Goal: Task Accomplishment & Management: Use online tool/utility

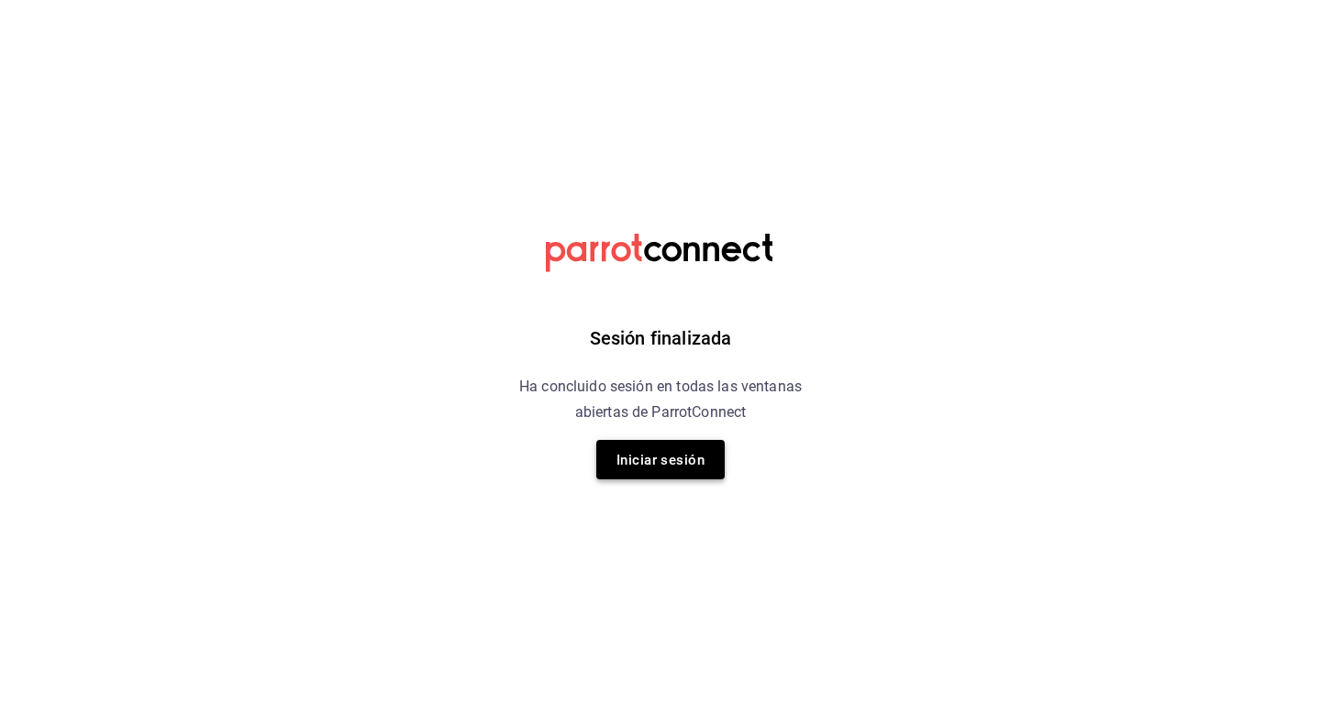
click at [641, 454] on font "Iniciar sesión" at bounding box center [660, 460] width 88 height 17
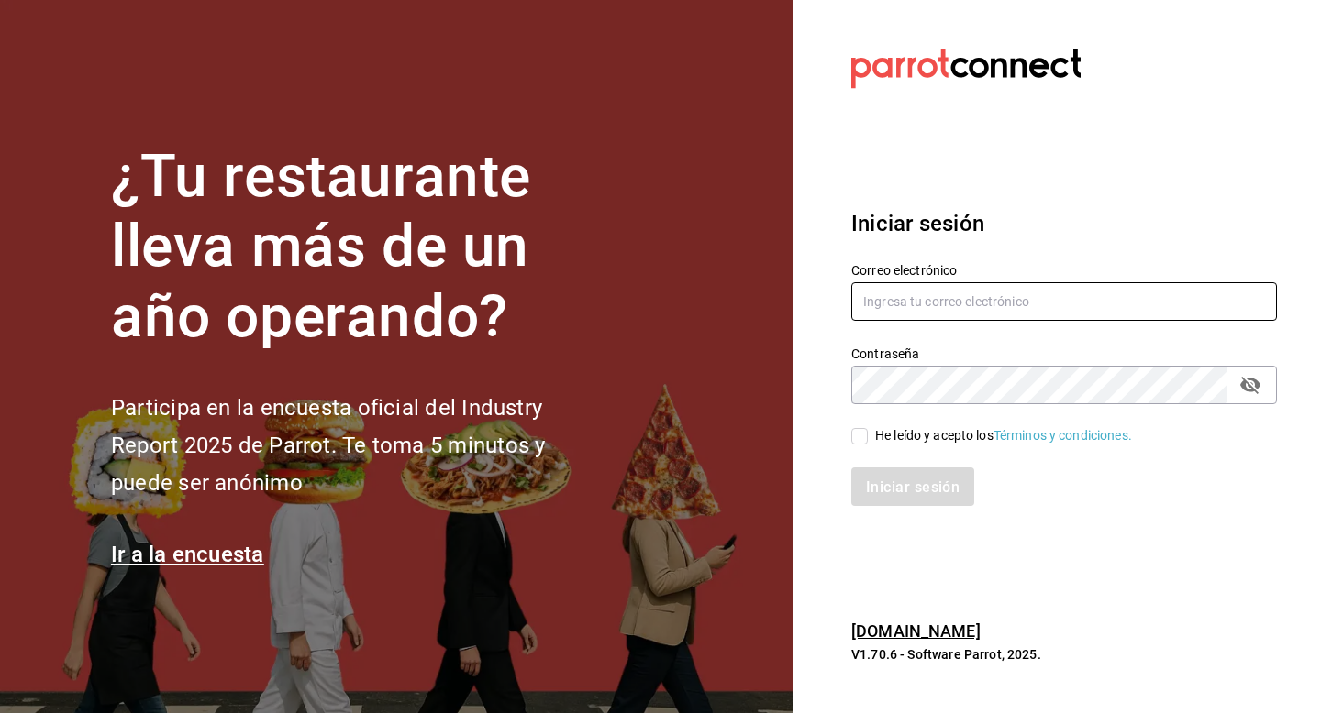
click at [927, 303] on input "text" at bounding box center [1064, 301] width 426 height 39
type input "pdiaz@humanitree.edu.mx"
drag, startPoint x: 1041, startPoint y: 326, endPoint x: 1034, endPoint y: 315, distance: 12.5
click at [1034, 315] on div "Correo electrónico pdiaz@humanitree.edu.mx Contraseña Contraseña He leído y ace…" at bounding box center [1053, 373] width 448 height 267
drag, startPoint x: 1034, startPoint y: 306, endPoint x: 808, endPoint y: 299, distance: 225.7
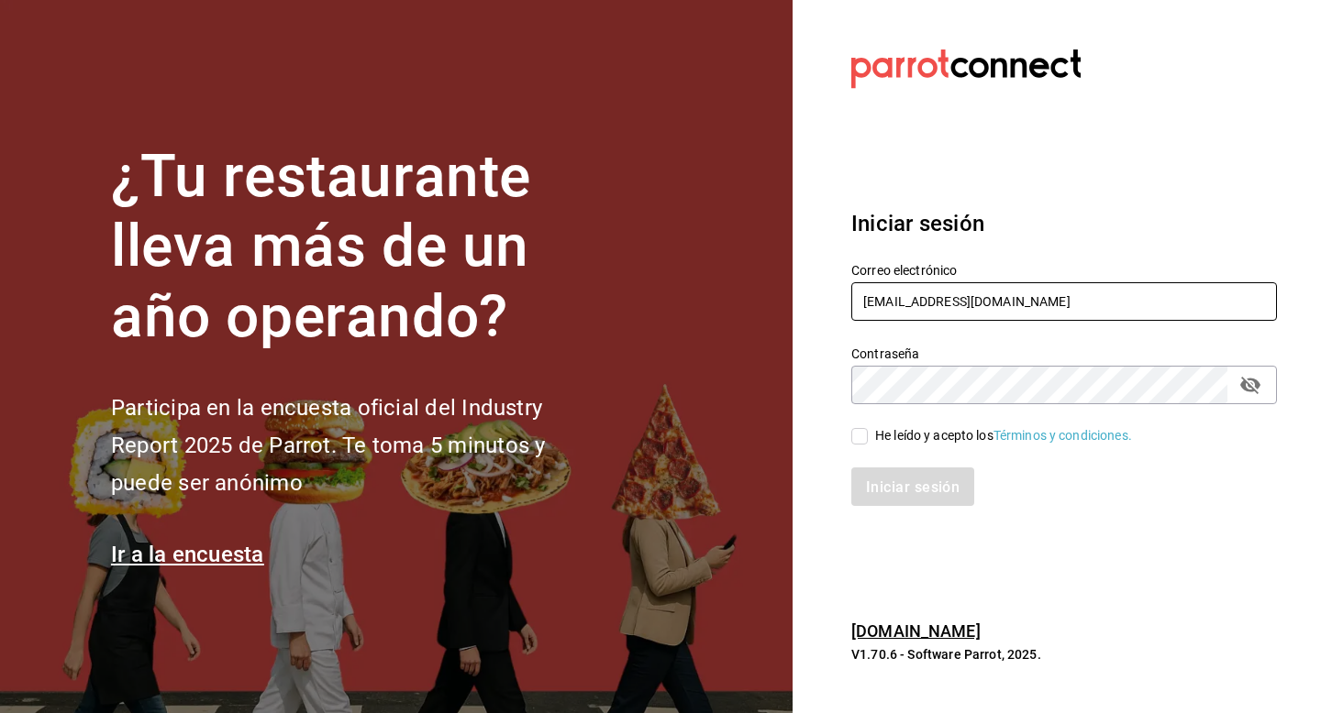
click at [808, 299] on section "Datos incorrectos. Verifica que tu Correo o Contraseña estén bien escritos. Ini…" at bounding box center [1056, 356] width 528 height 713
click at [866, 429] on input "He leído y acepto los Términos y condiciones." at bounding box center [859, 436] width 17 height 17
checkbox input "true"
click at [890, 490] on font "Iniciar sesión" at bounding box center [914, 487] width 94 height 17
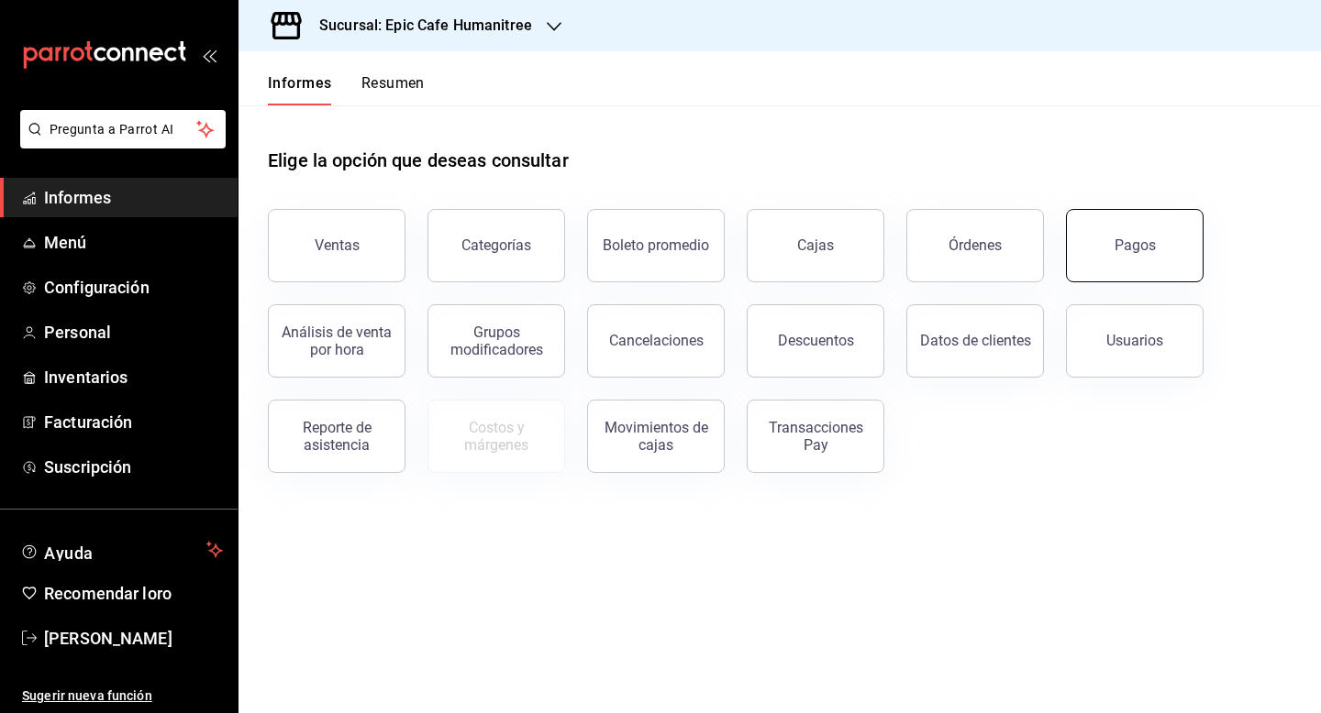
click at [1112, 258] on button "Pagos" at bounding box center [1135, 245] width 138 height 73
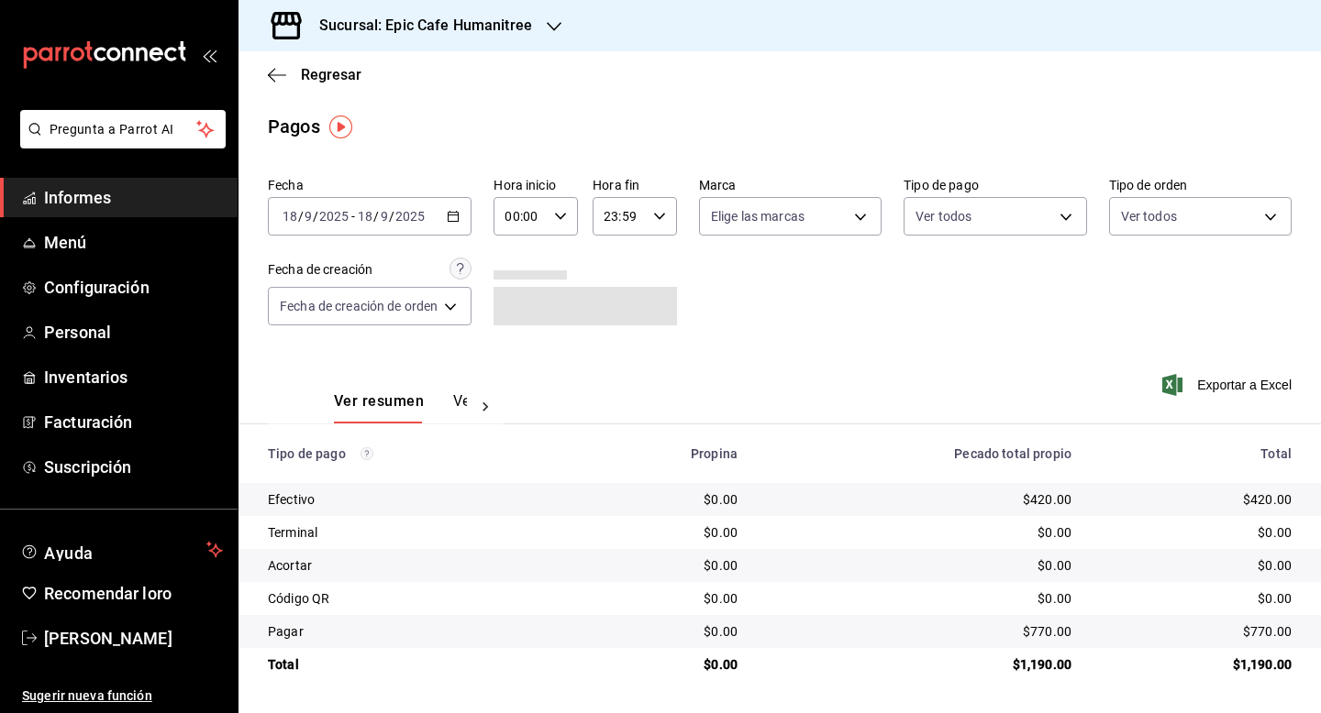
click at [460, 226] on div "2025-09-18 18 / 9 / 2025 - 2025-09-18 18 / 9 / 2025" at bounding box center [370, 216] width 204 height 39
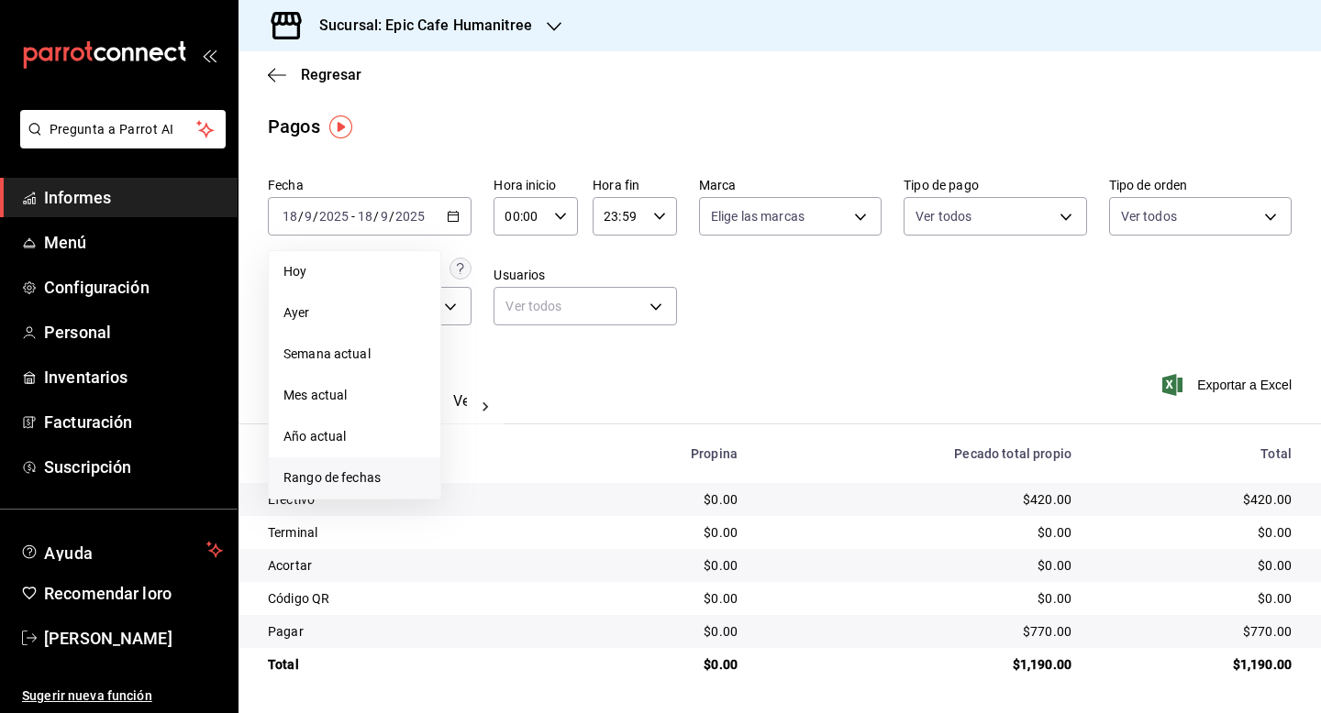
click at [374, 486] on span "Rango de fechas" at bounding box center [354, 478] width 142 height 19
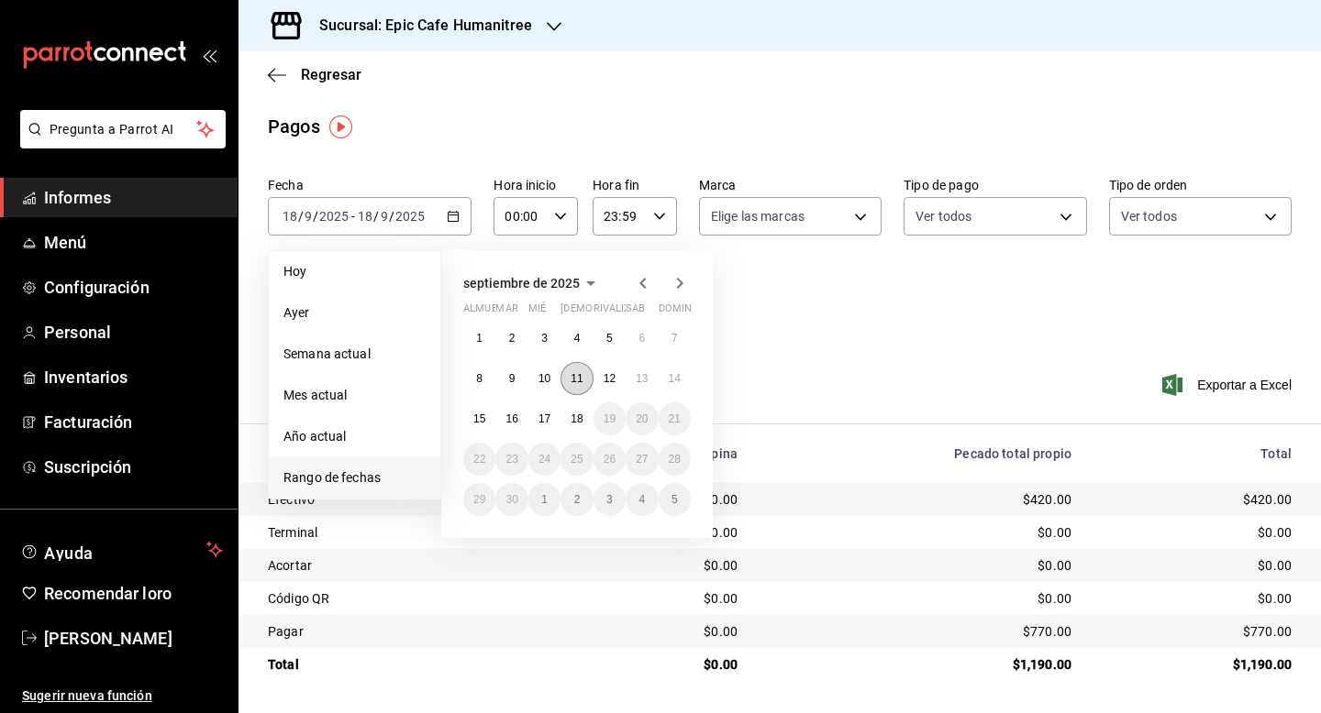
click at [578, 372] on font "11" at bounding box center [576, 378] width 12 height 13
click at [580, 377] on font "11" at bounding box center [576, 378] width 12 height 13
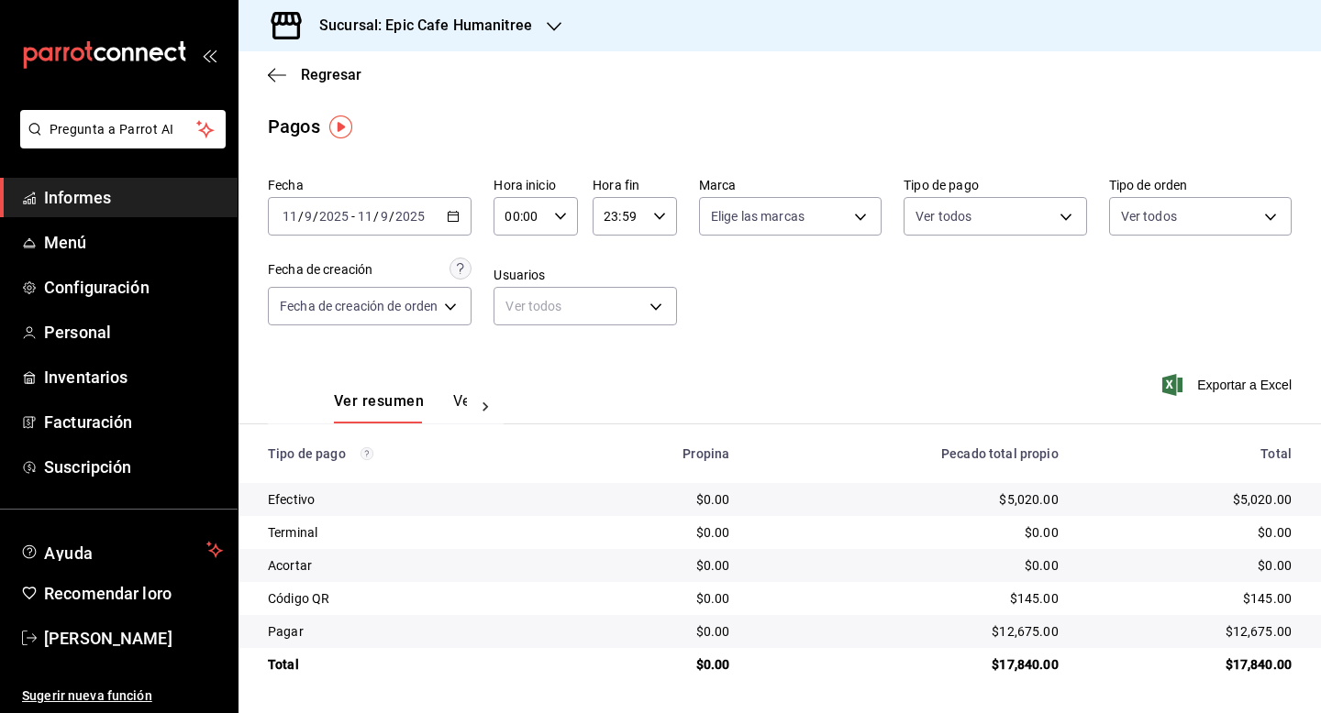
click at [553, 29] on icon "button" at bounding box center [554, 26] width 15 height 15
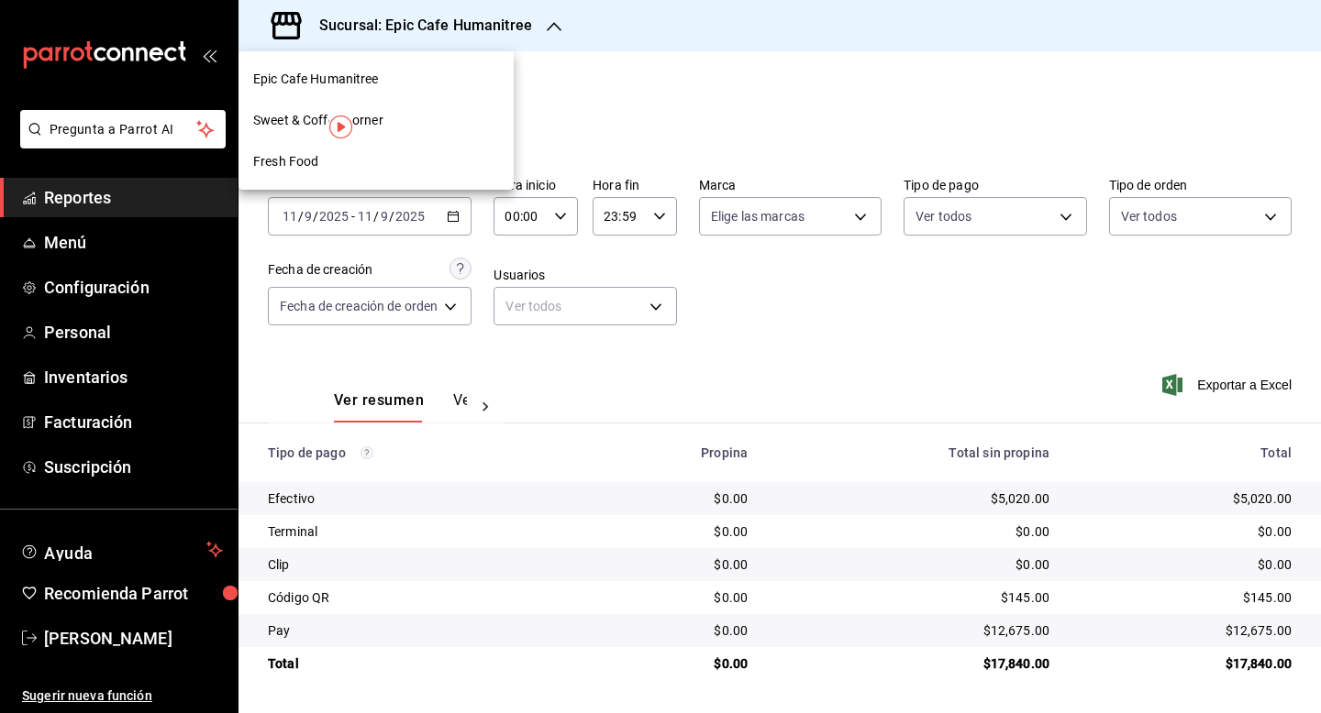
click at [291, 170] on span "Fresh Food" at bounding box center [285, 161] width 65 height 19
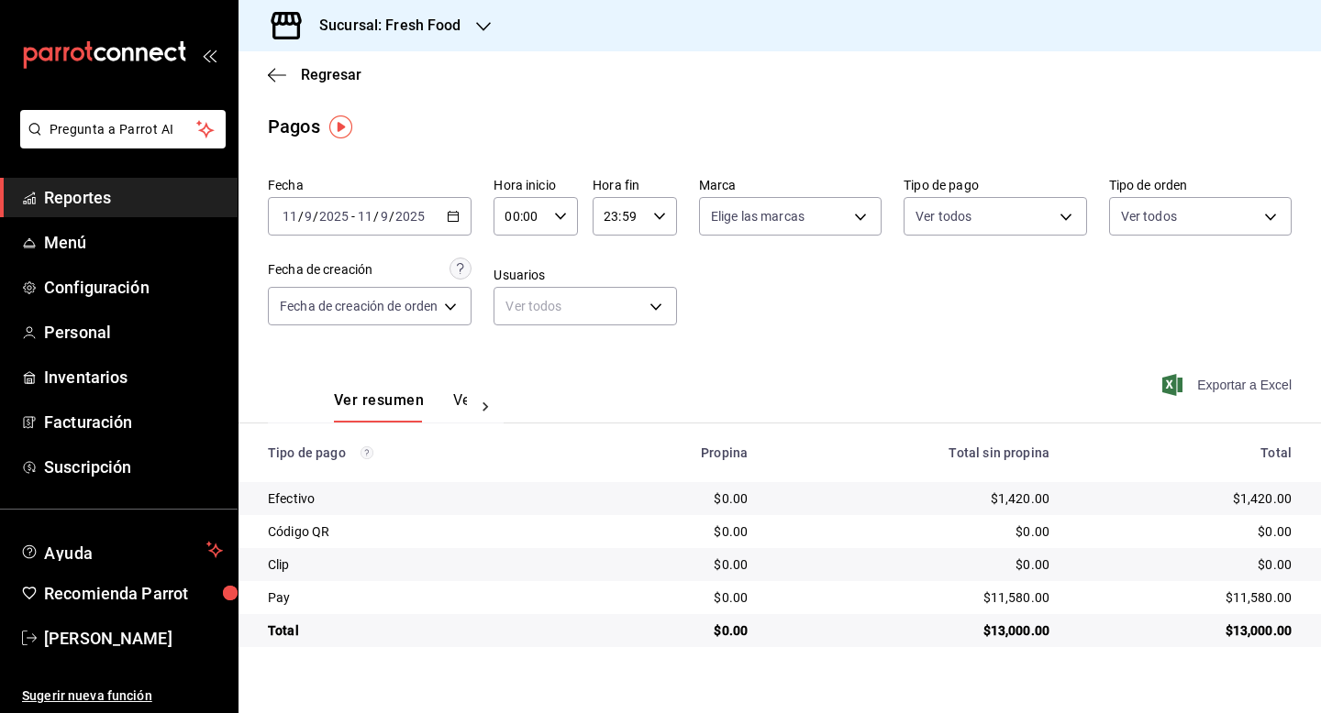
click at [1226, 382] on span "Exportar a Excel" at bounding box center [1229, 385] width 126 height 22
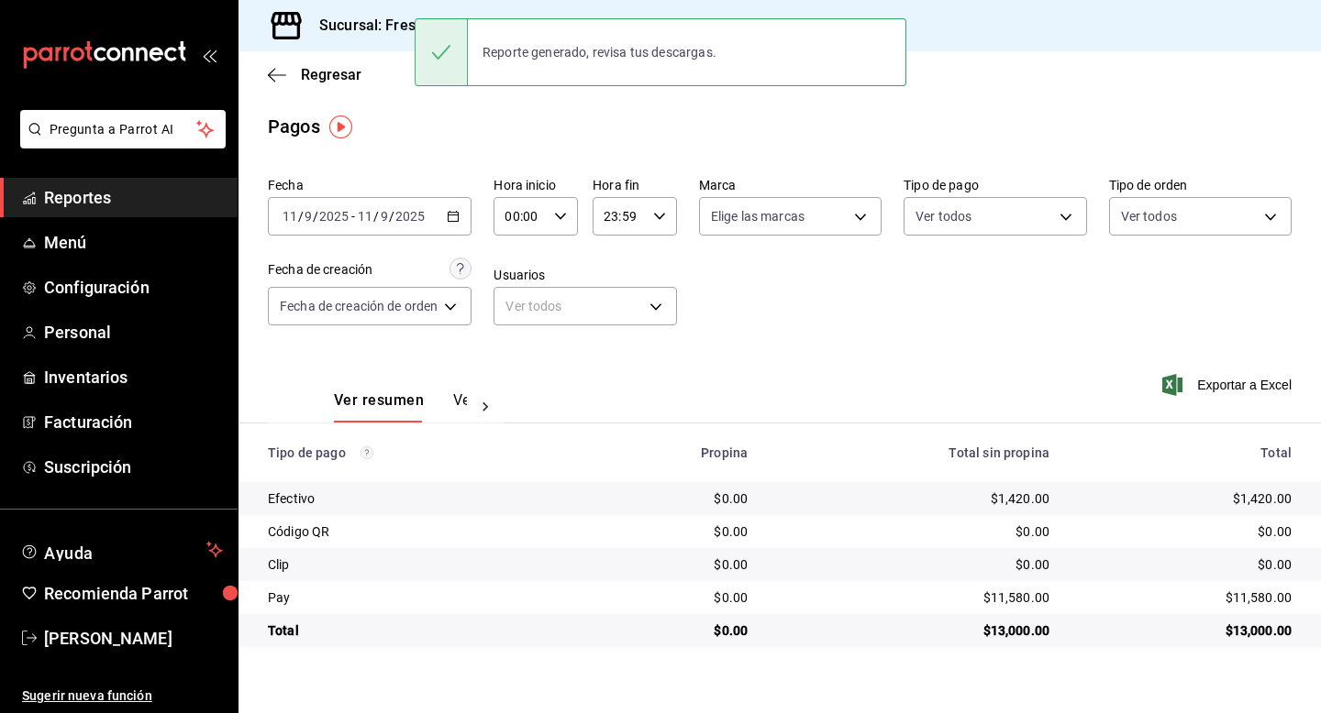
click at [399, 26] on h3 "Sucursal: Fresh Food" at bounding box center [382, 26] width 157 height 22
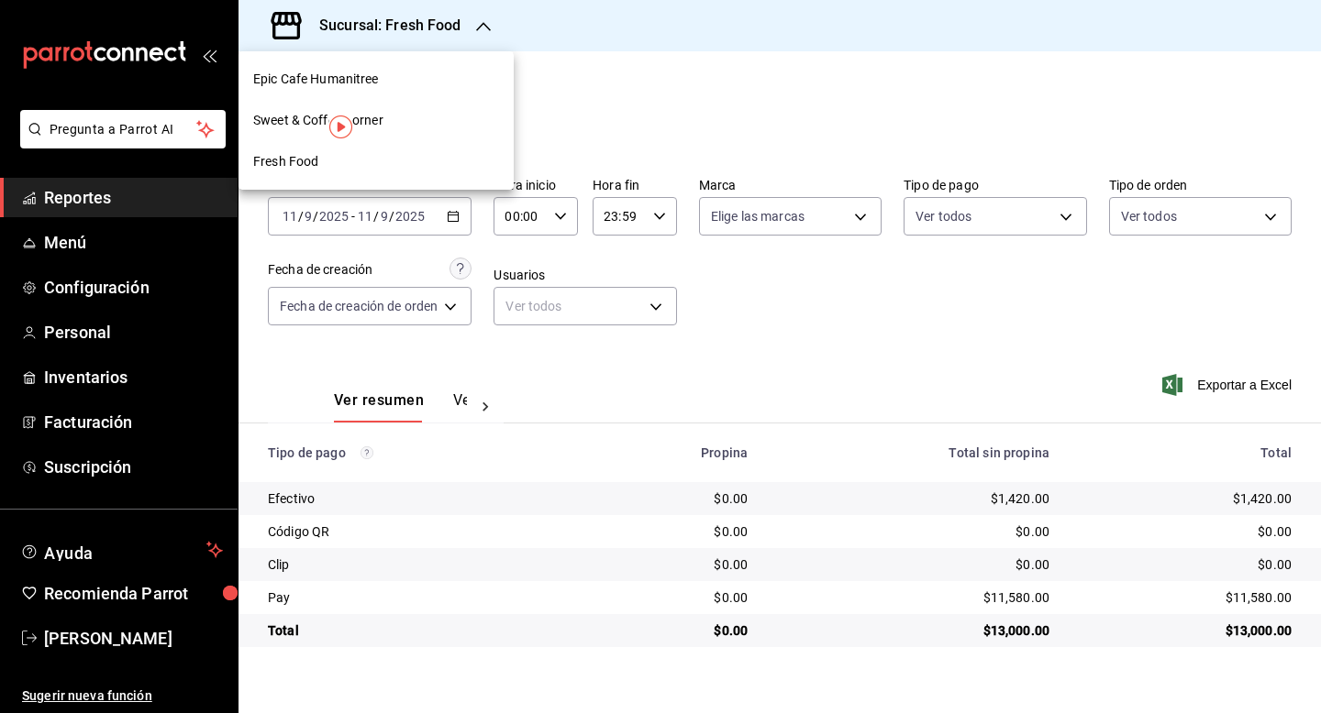
click at [311, 119] on span "Sweet & Coffee Corner" at bounding box center [318, 120] width 130 height 19
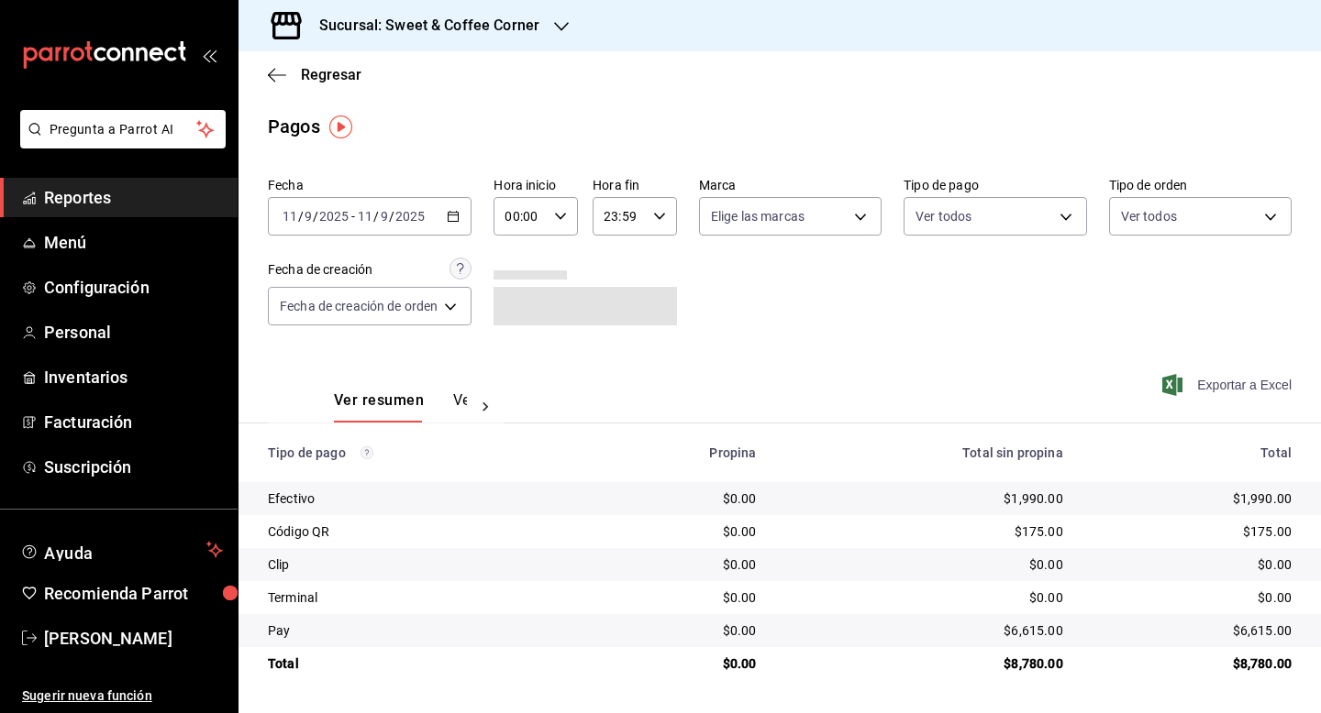
click at [1218, 382] on span "Exportar a Excel" at bounding box center [1229, 385] width 126 height 22
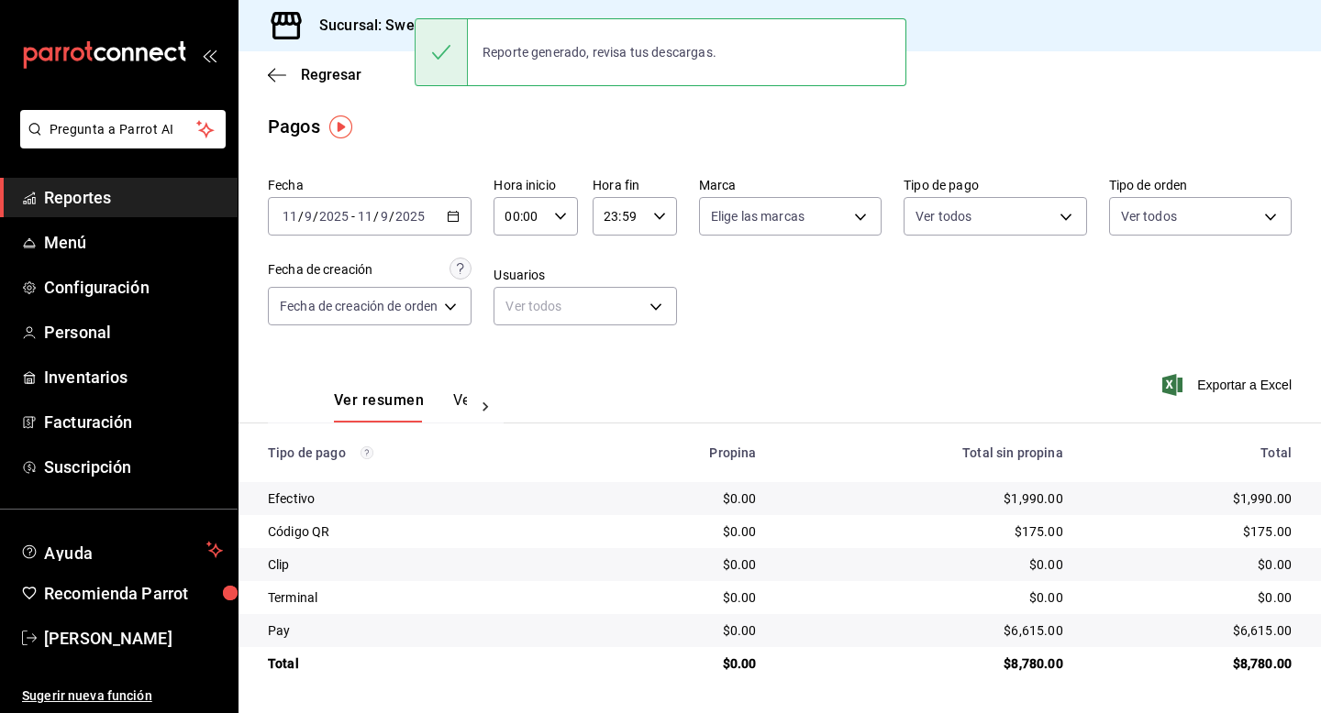
click at [372, 29] on h3 "Sucursal: Sweet & Coffee Corner" at bounding box center [421, 26] width 235 height 22
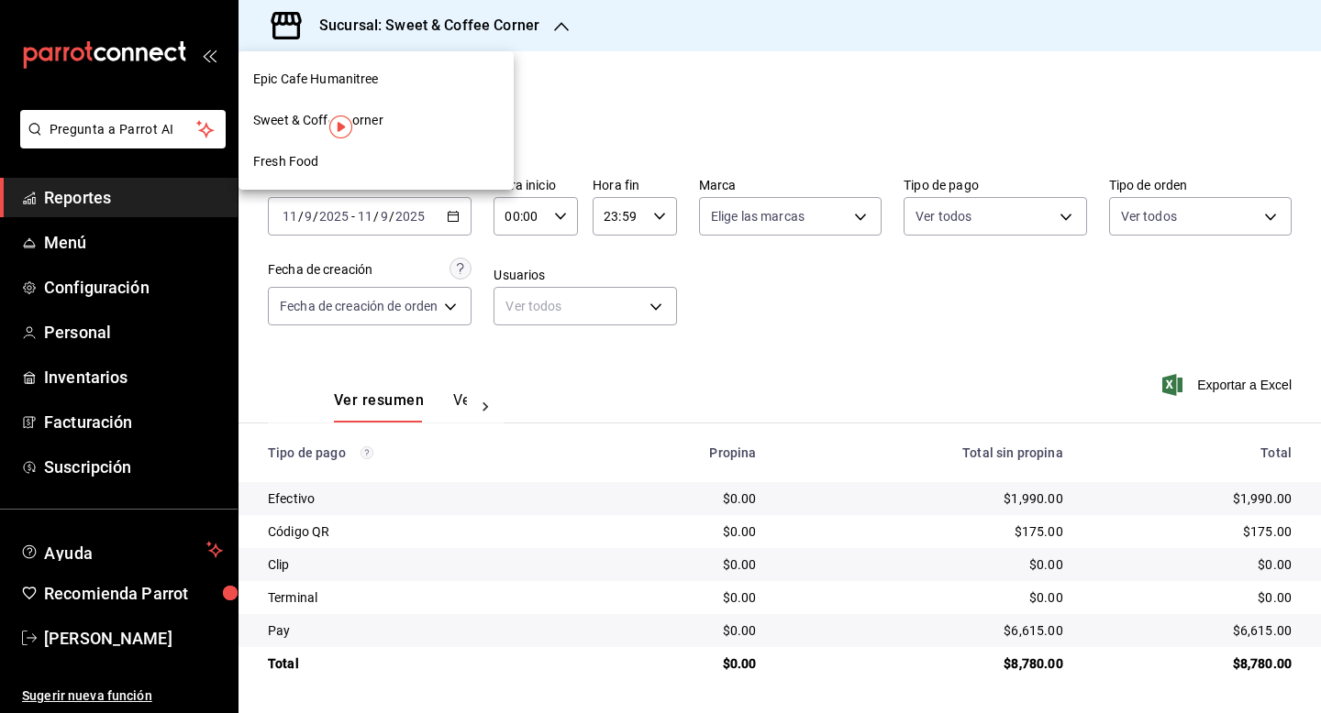
click at [347, 80] on span "Epic Cafe Humanitree" at bounding box center [316, 79] width 126 height 19
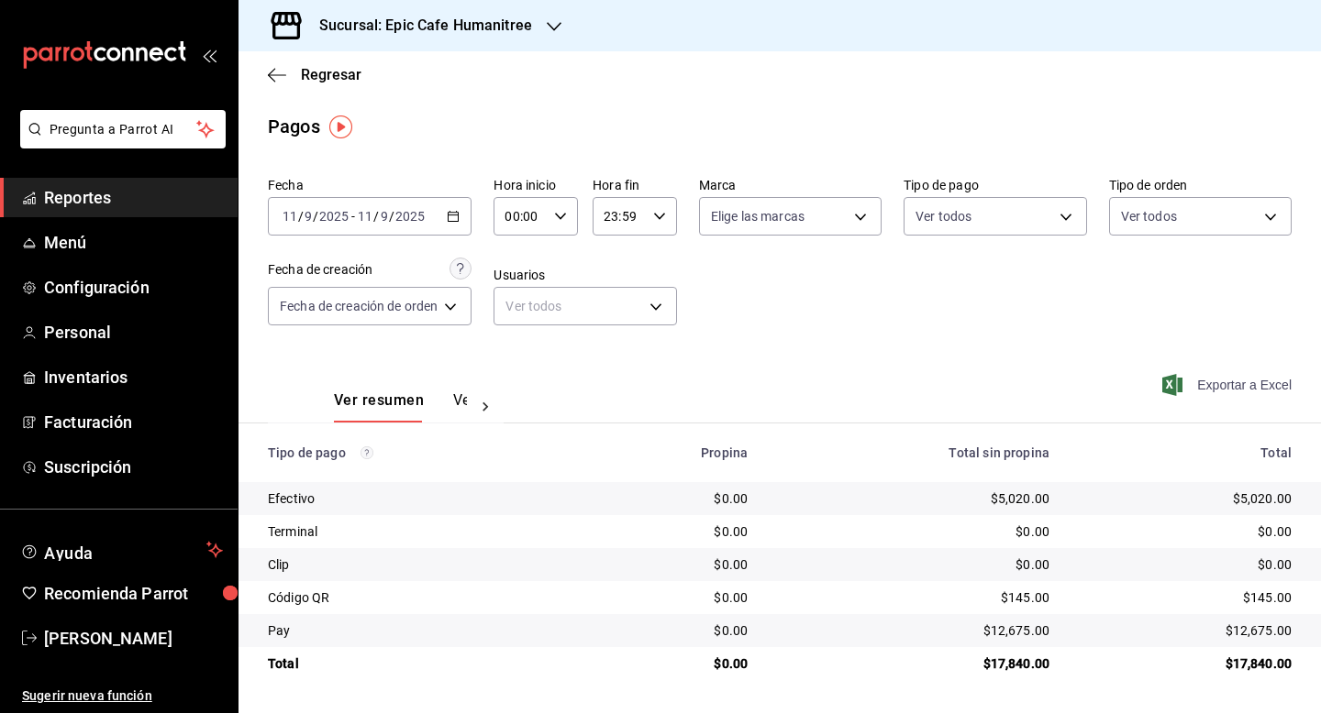
click at [1233, 386] on span "Exportar a Excel" at bounding box center [1229, 385] width 126 height 22
click at [467, 222] on div "2025-09-11 11 / 9 / 2025 - 2025-09-11 11 / 9 / 2025" at bounding box center [370, 216] width 204 height 39
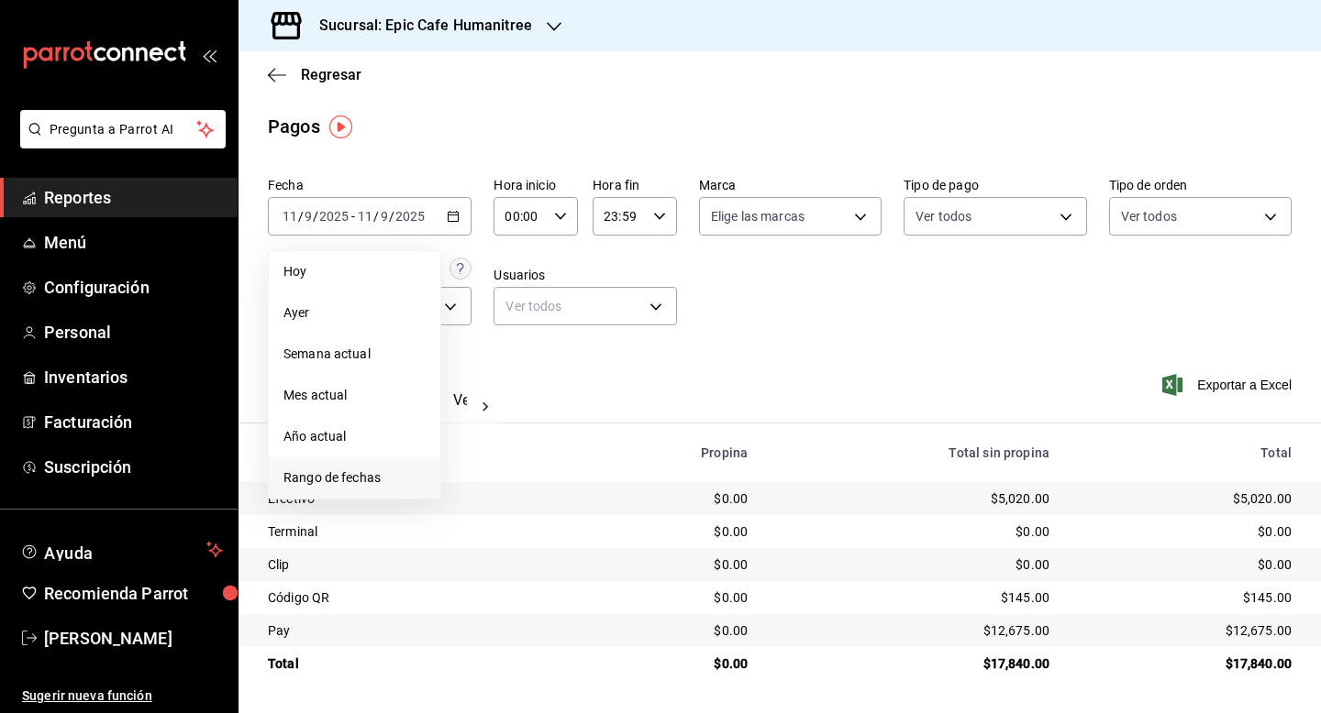
click at [331, 472] on span "Rango de fechas" at bounding box center [354, 478] width 142 height 19
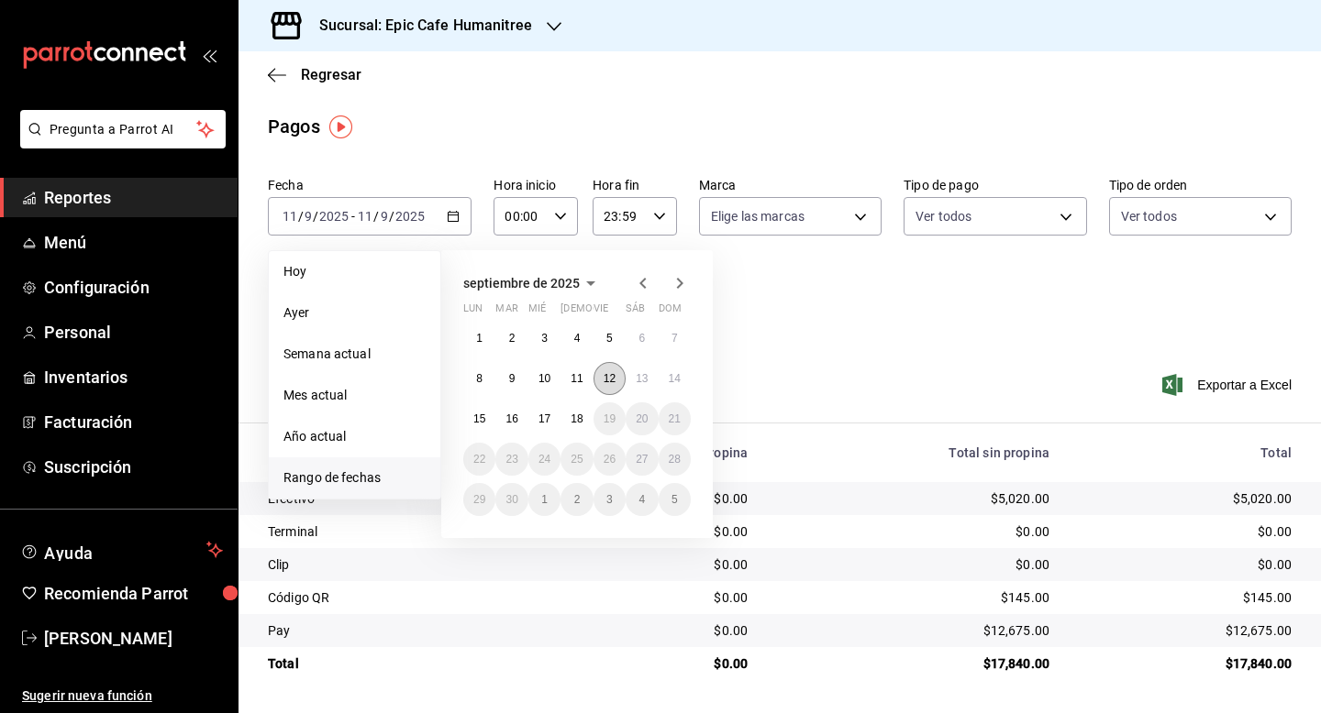
click at [604, 382] on abbr "12" at bounding box center [609, 378] width 12 height 13
click at [614, 375] on abbr "12" at bounding box center [609, 378] width 12 height 13
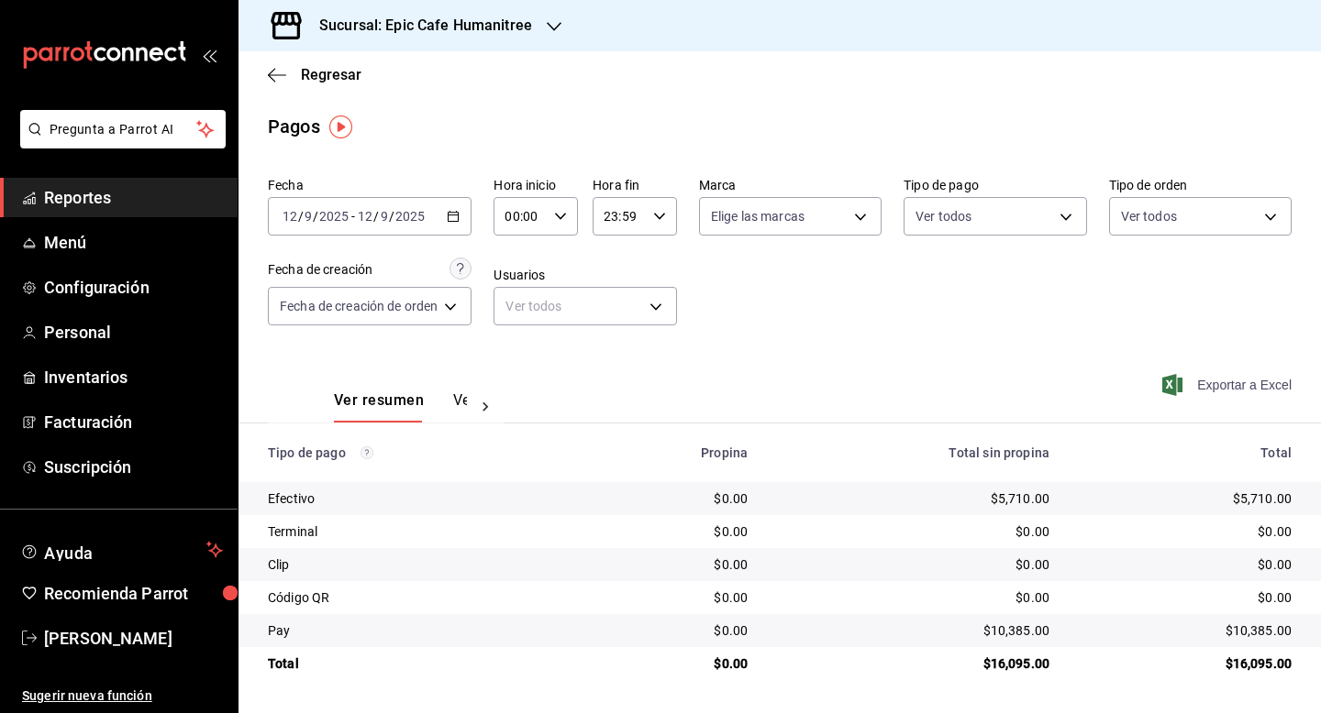
click at [1240, 383] on span "Exportar a Excel" at bounding box center [1229, 385] width 126 height 22
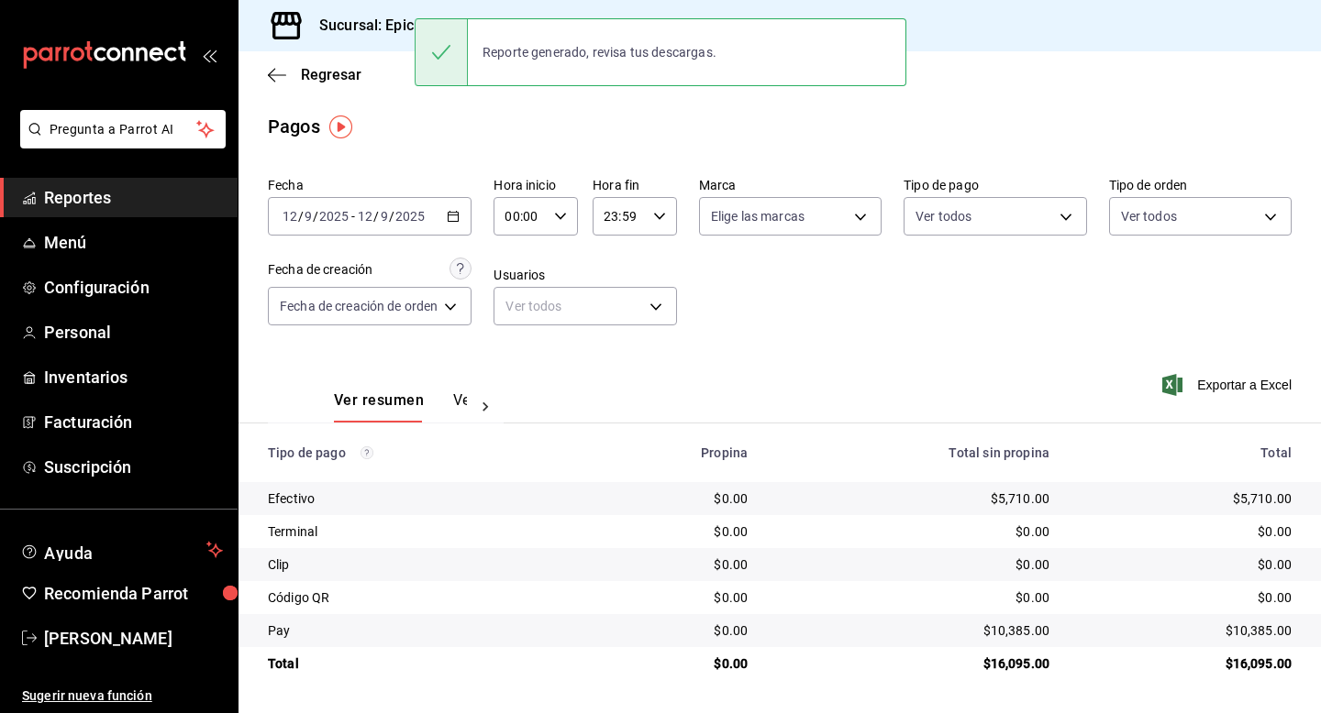
drag, startPoint x: 733, startPoint y: 117, endPoint x: 700, endPoint y: 107, distance: 34.5
click at [733, 116] on div "Pagos" at bounding box center [779, 127] width 1082 height 28
click at [398, 30] on h3 "Sucursal: Epic Cafe Humanitree" at bounding box center [417, 26] width 227 height 22
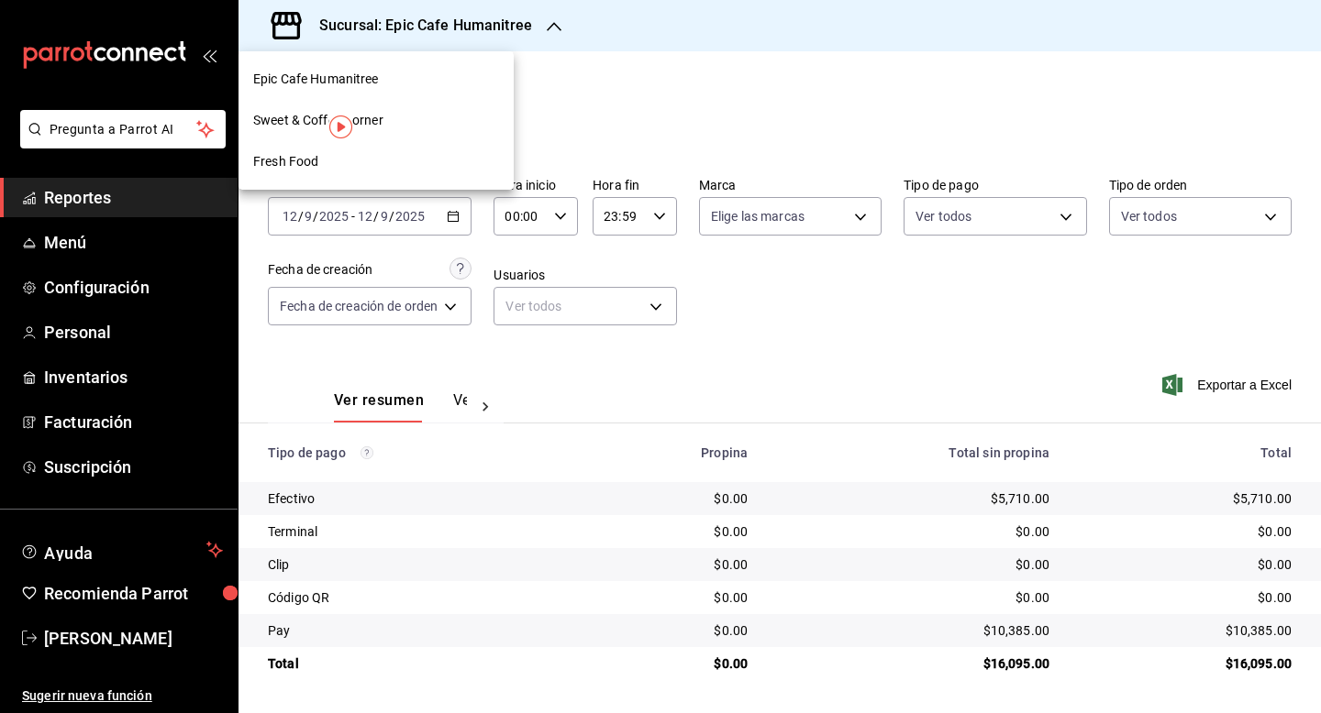
click at [311, 122] on span "Sweet & Coffee Corner" at bounding box center [318, 120] width 130 height 19
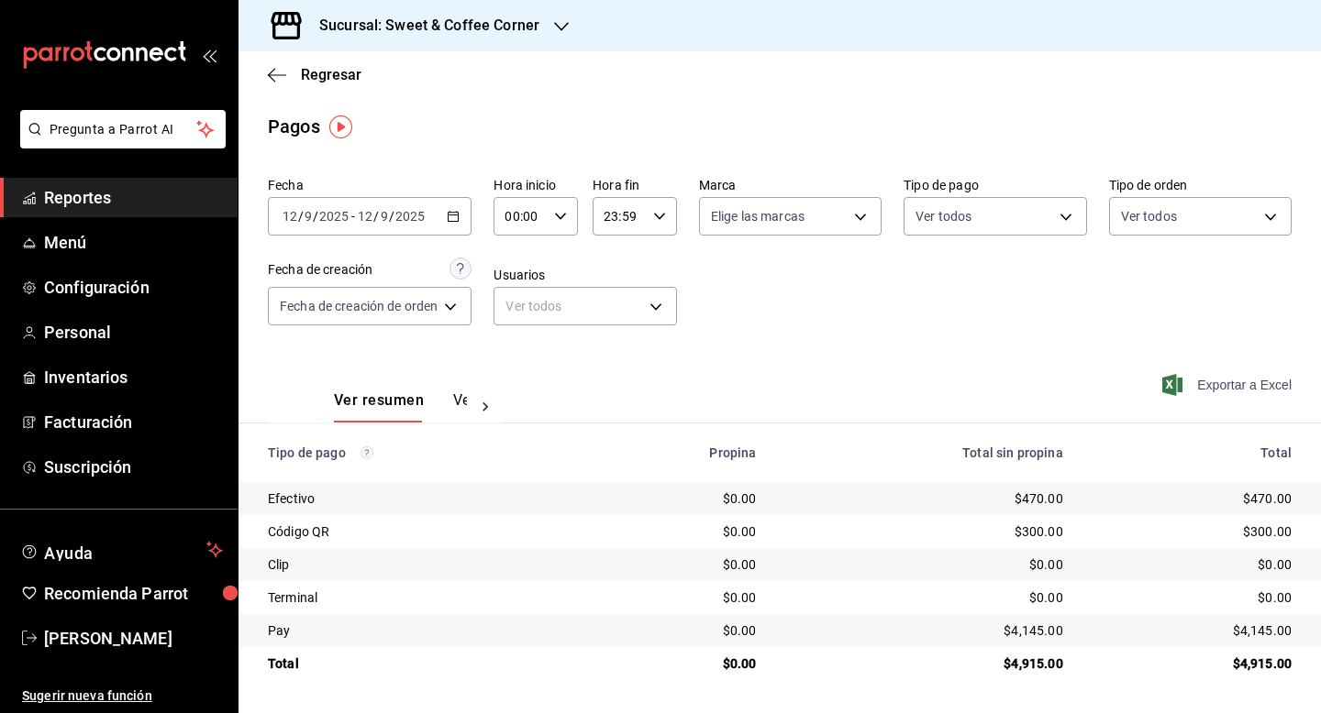
click at [1233, 385] on span "Exportar a Excel" at bounding box center [1229, 385] width 126 height 22
click at [422, 28] on h3 "Sucursal: Sweet & Coffee Corner" at bounding box center [421, 26] width 235 height 22
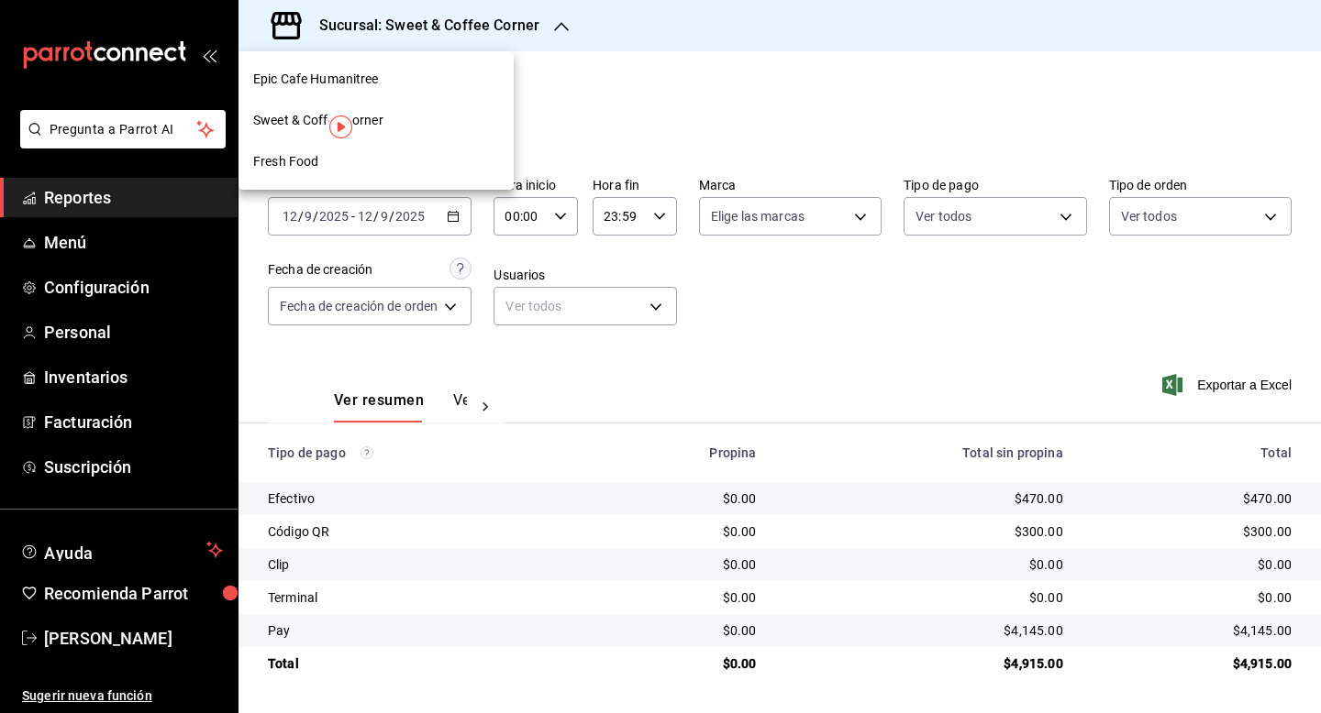
click at [316, 150] on div "Fresh Food" at bounding box center [375, 161] width 275 height 41
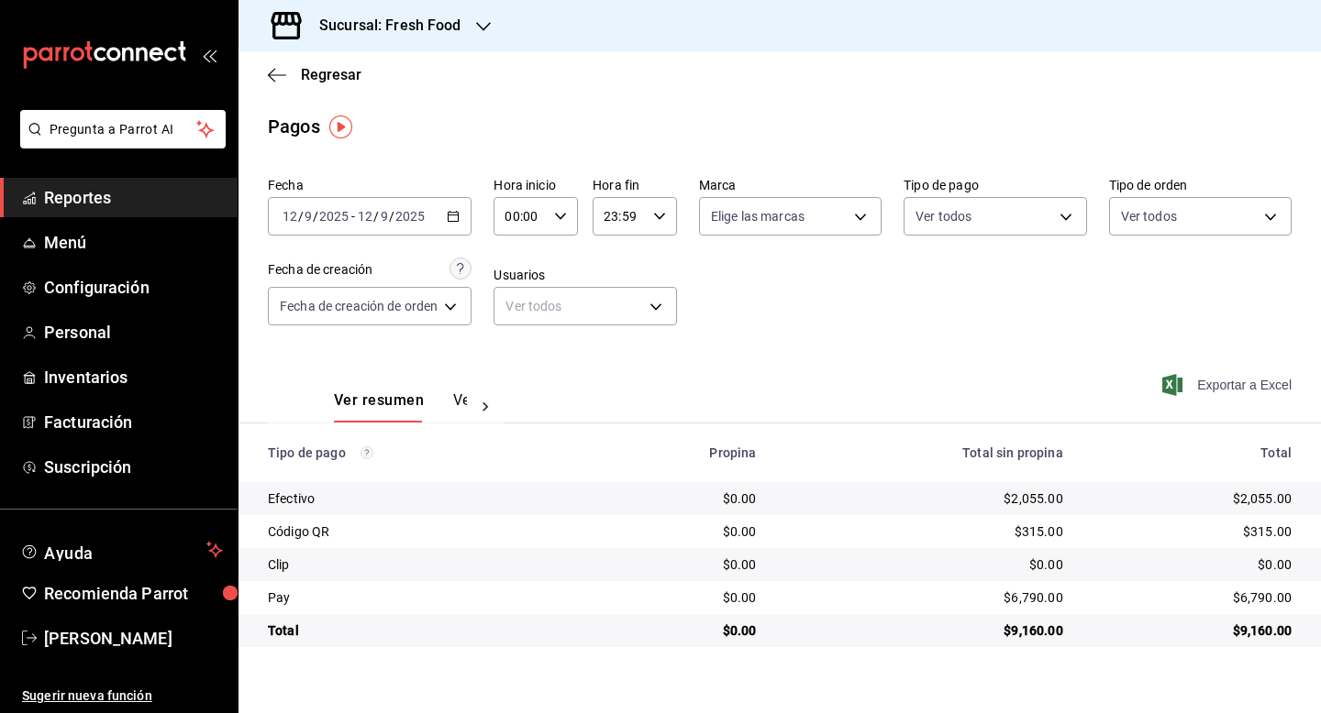
click at [1225, 380] on span "Exportar a Excel" at bounding box center [1229, 385] width 126 height 22
click at [464, 206] on div "2025-09-12 12 / 9 / 2025 - 2025-09-12 12 / 9 / 2025" at bounding box center [370, 216] width 204 height 39
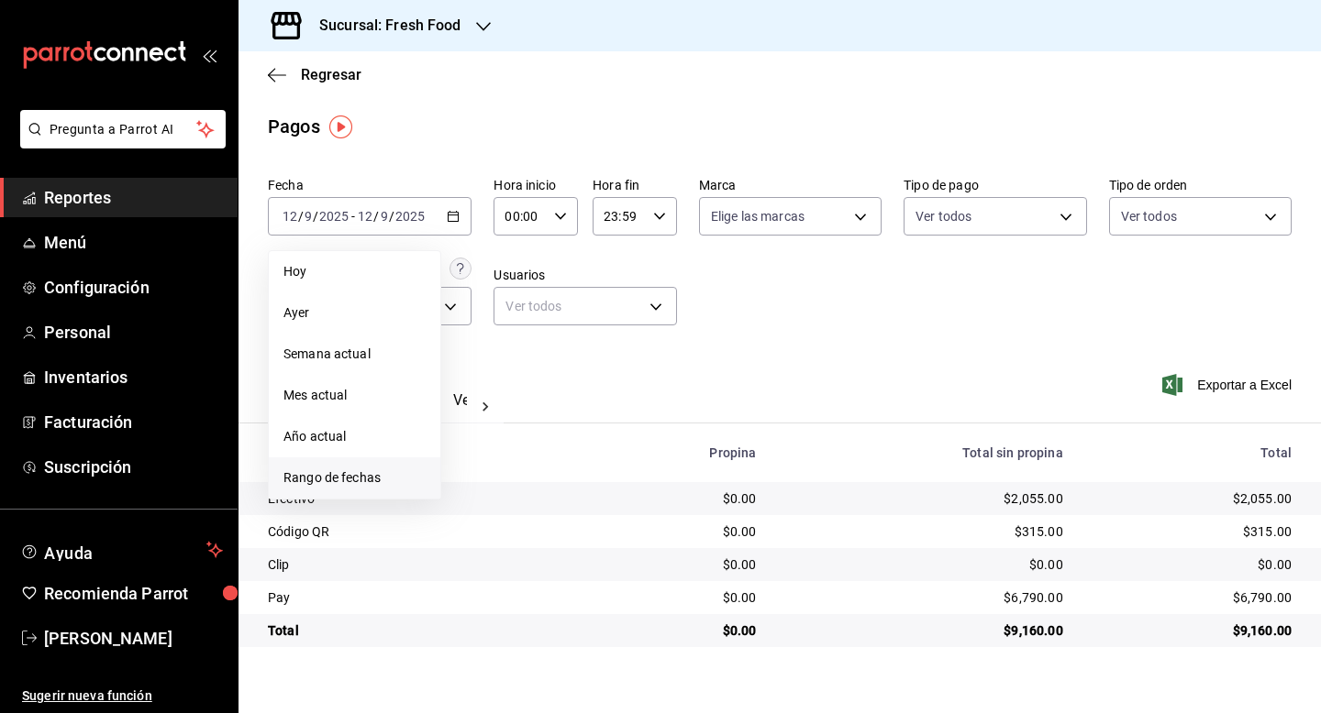
click at [355, 474] on span "Rango de fechas" at bounding box center [354, 478] width 142 height 19
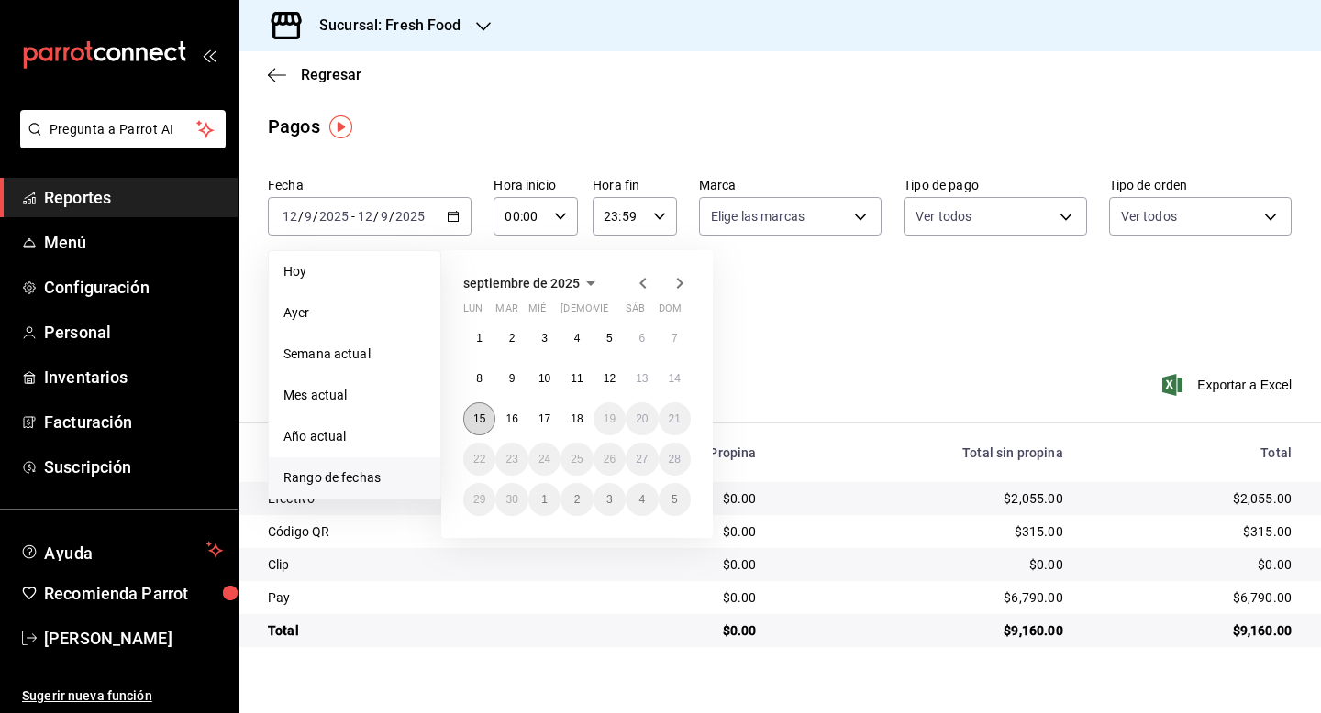
click at [481, 415] on abbr "15" at bounding box center [479, 419] width 12 height 13
click at [479, 414] on abbr "15" at bounding box center [479, 419] width 12 height 13
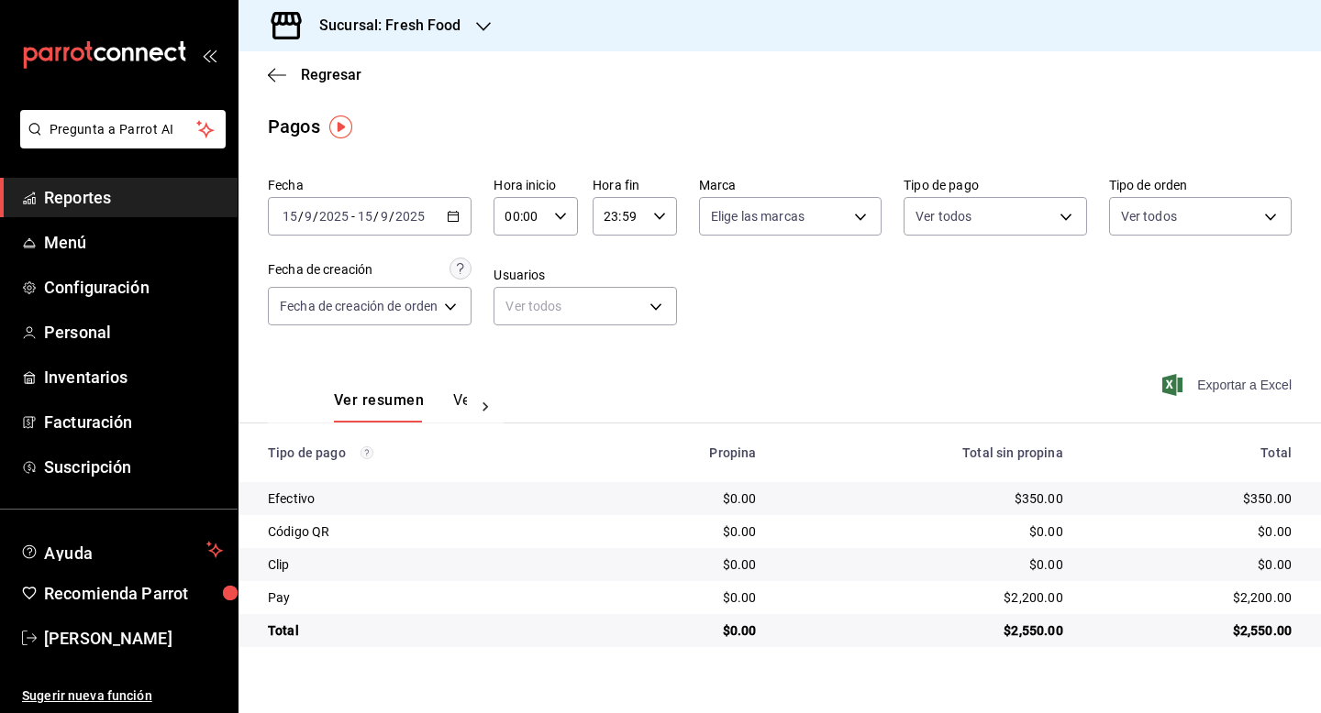
click at [1233, 385] on span "Exportar a Excel" at bounding box center [1229, 385] width 126 height 22
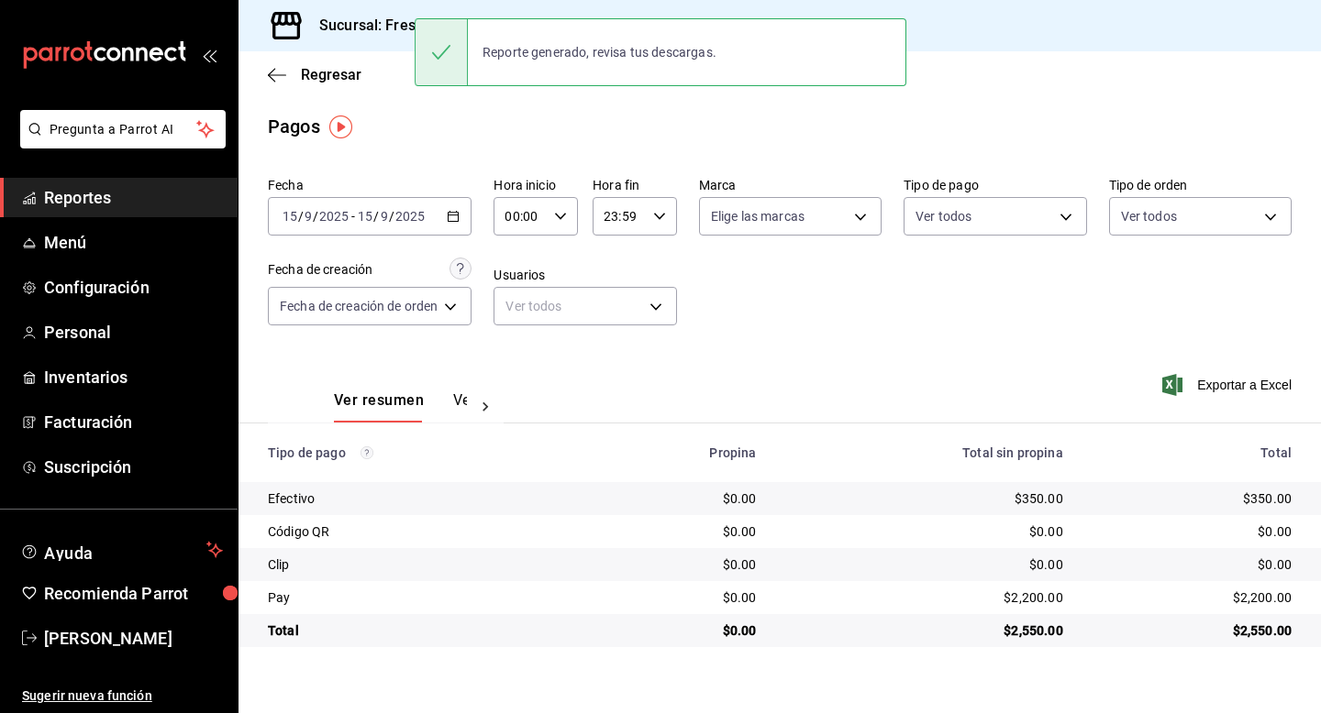
click at [368, 10] on div "Sucursal: Fresh Food" at bounding box center [375, 25] width 245 height 51
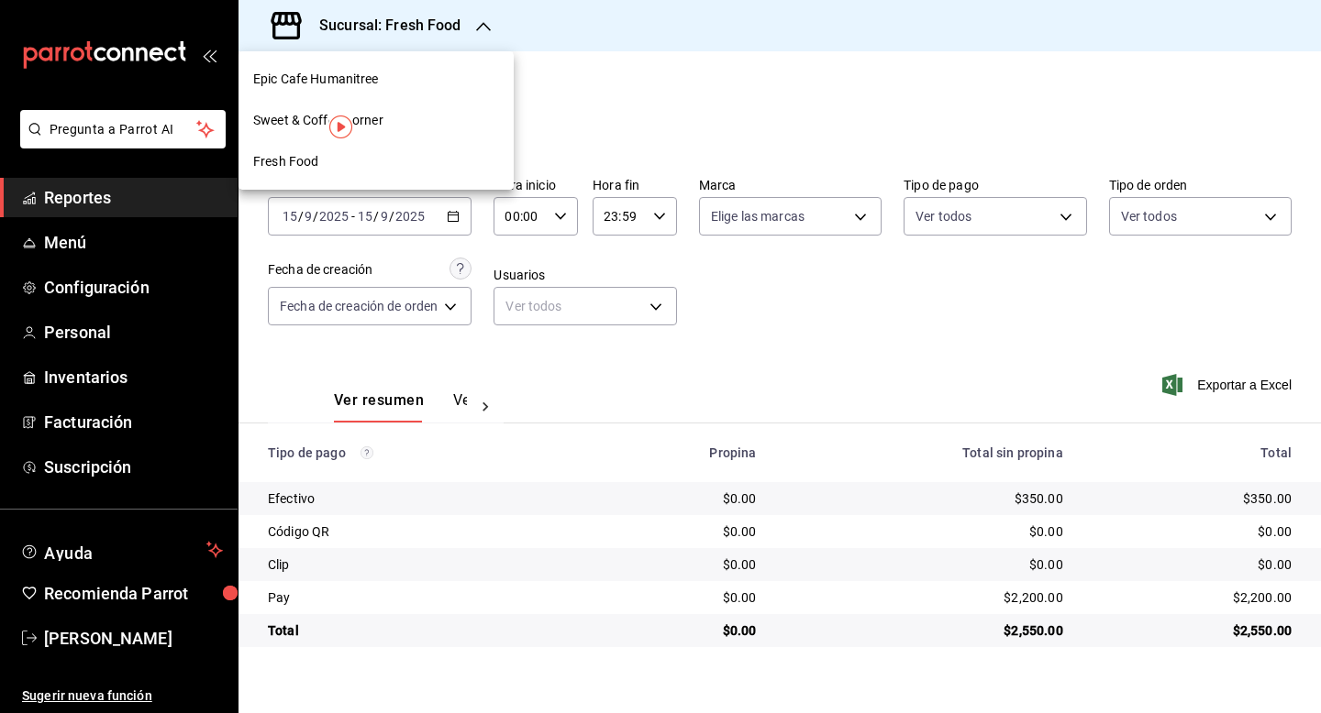
click at [363, 119] on span "Sweet & Coffee Corner" at bounding box center [318, 120] width 130 height 19
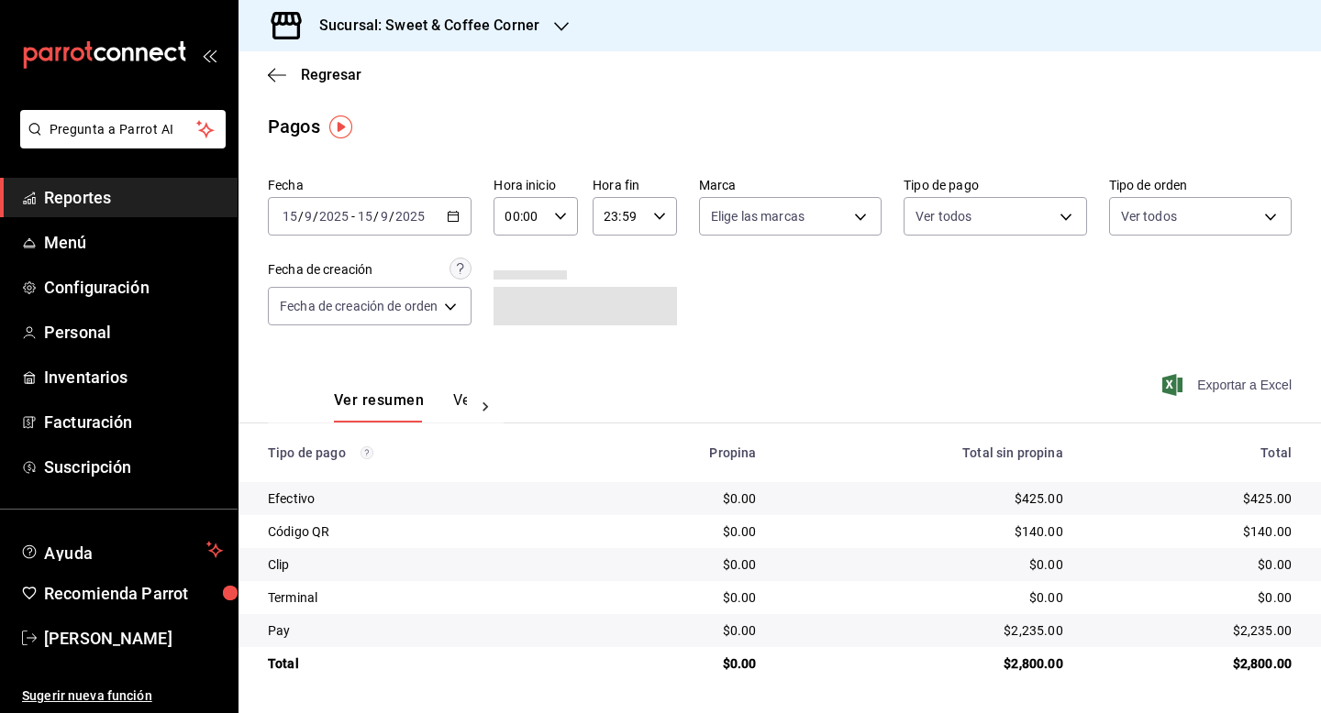
click at [1186, 375] on span "Exportar a Excel" at bounding box center [1229, 385] width 126 height 22
click at [385, 28] on h3 "Sucursal: Sweet & Coffee Corner" at bounding box center [421, 26] width 235 height 22
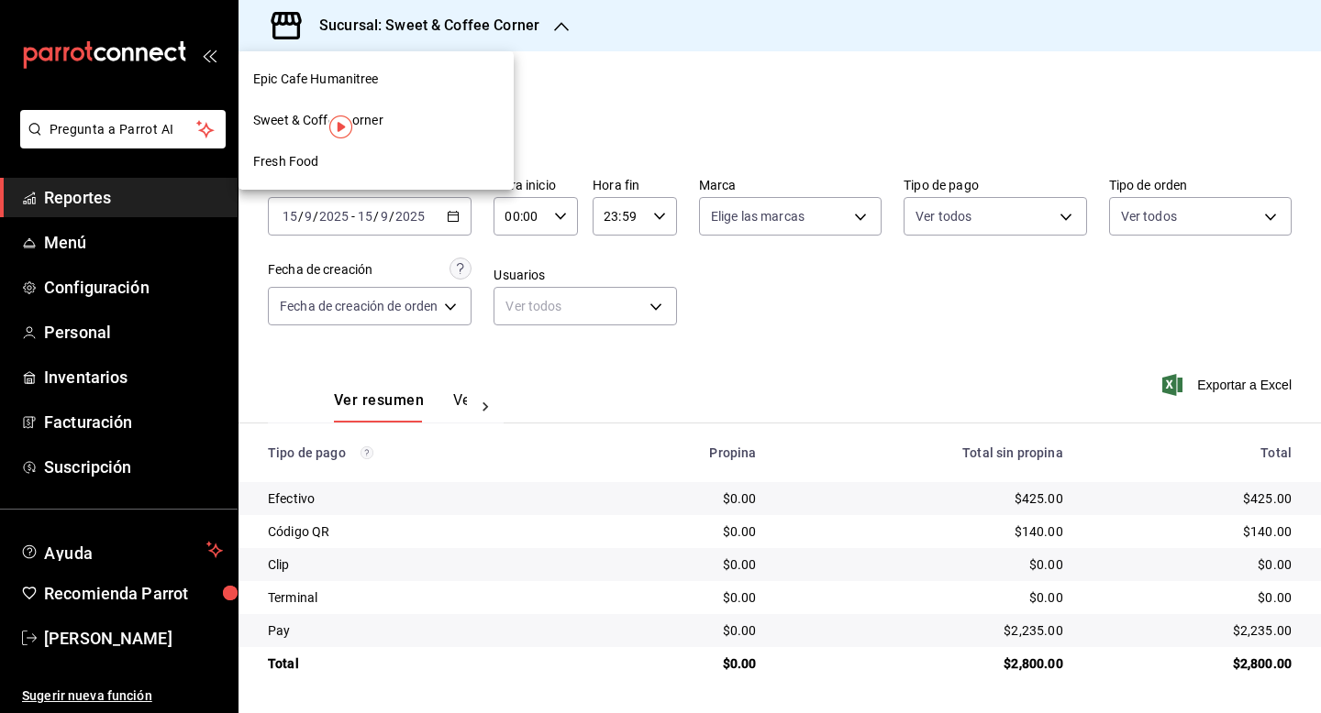
click at [371, 90] on div "Epic Cafe Humanitree" at bounding box center [375, 79] width 275 height 41
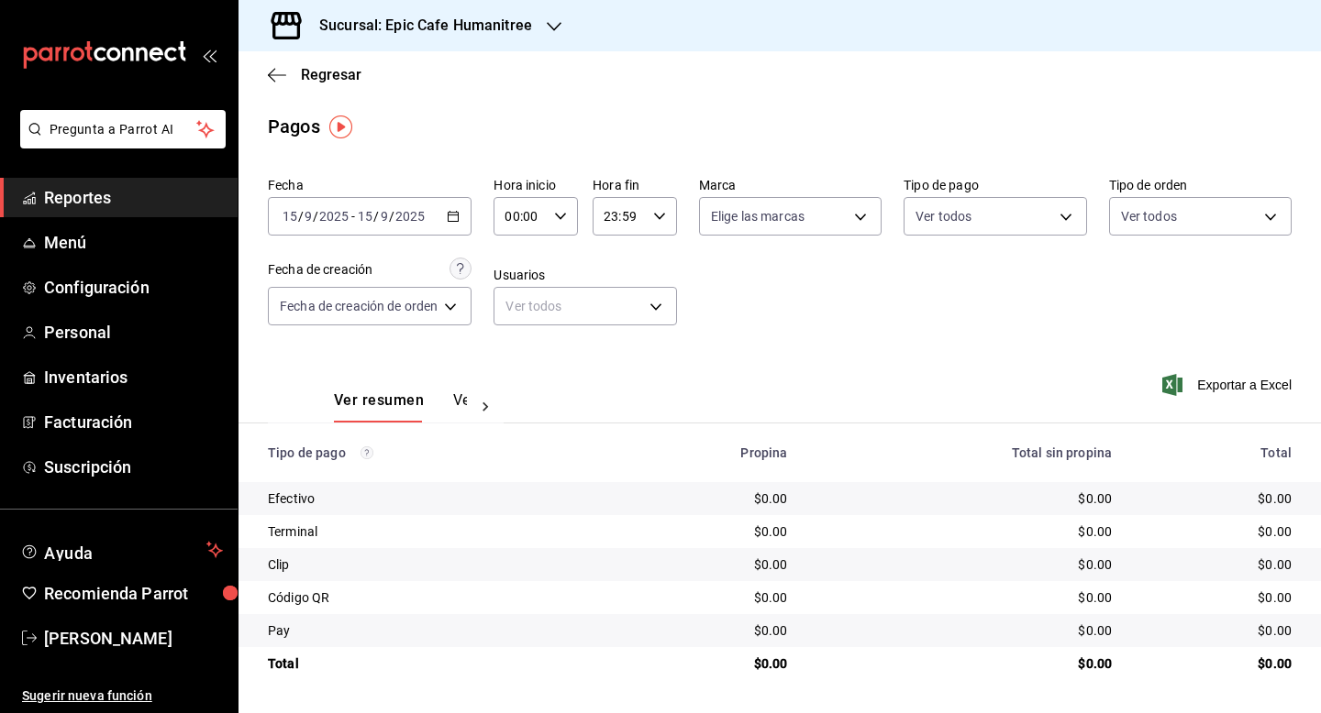
click at [452, 217] on icon "button" at bounding box center [453, 216] width 13 height 13
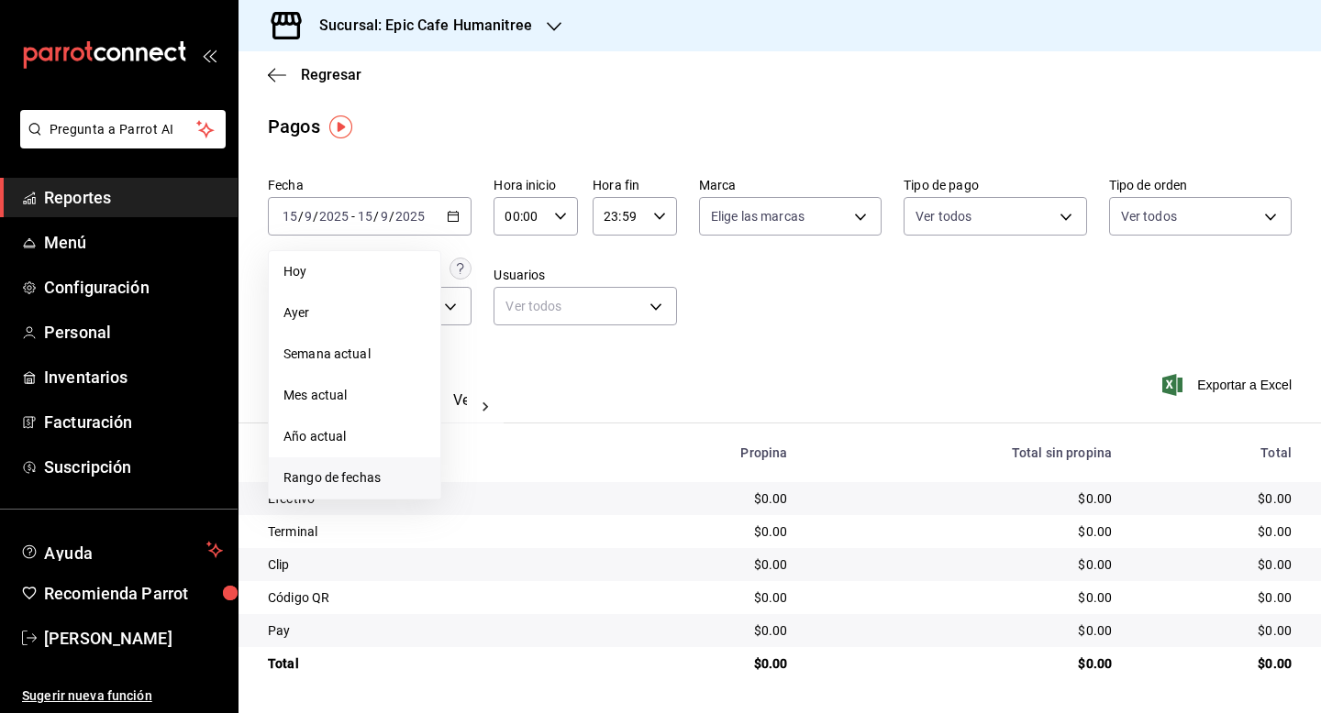
click at [337, 473] on span "Rango de fechas" at bounding box center [354, 478] width 142 height 19
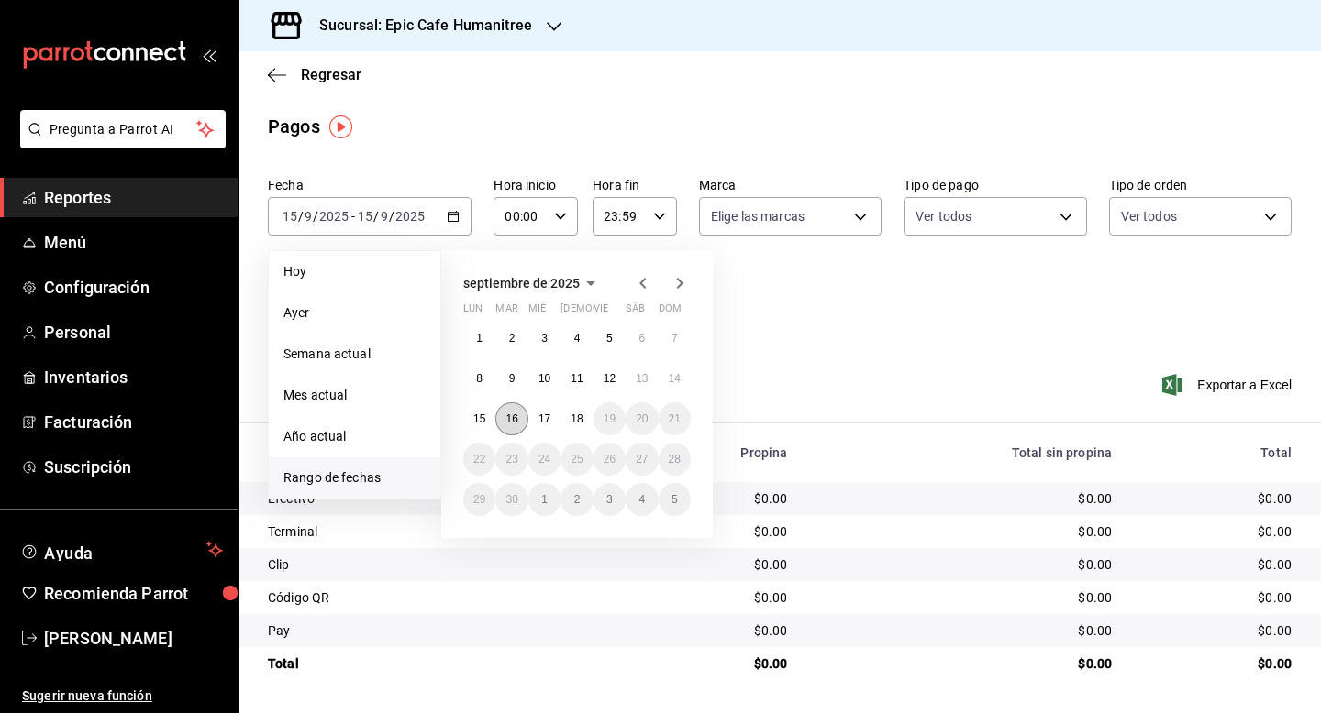
click at [504, 422] on button "16" at bounding box center [511, 419] width 32 height 33
click at [508, 417] on abbr "16" at bounding box center [511, 419] width 12 height 13
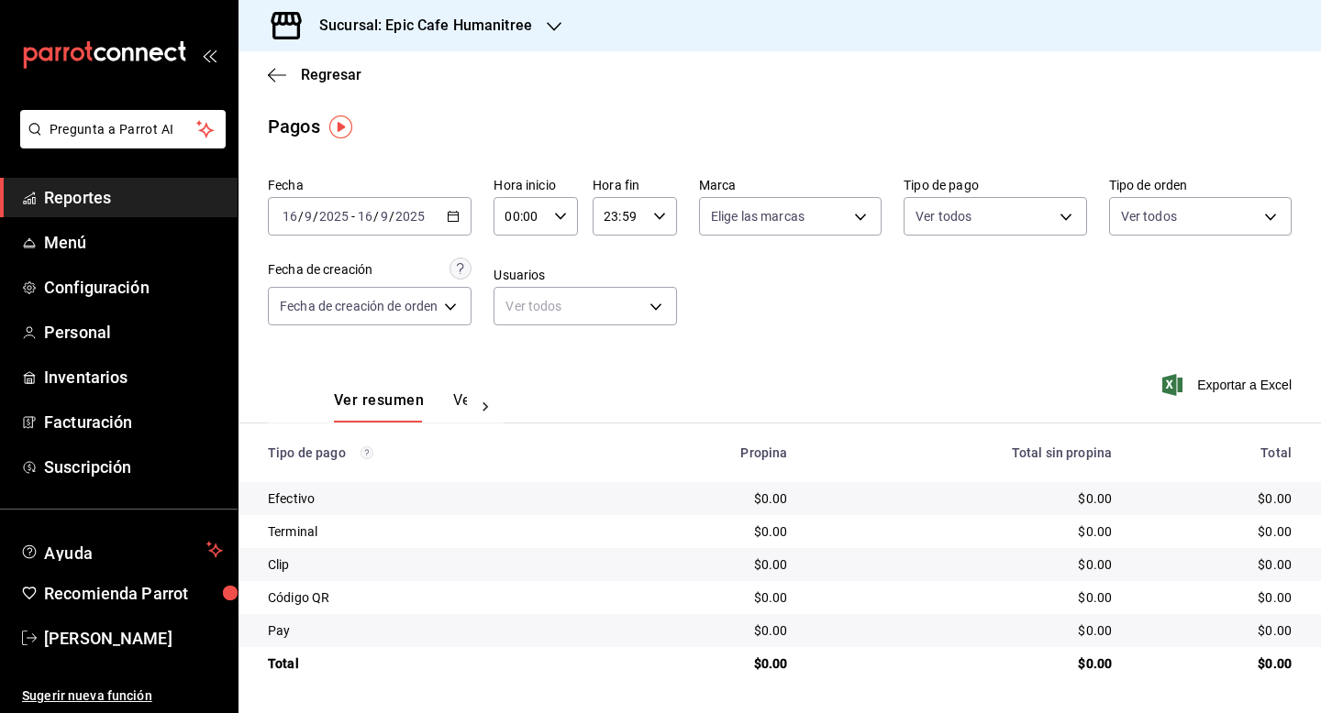
click at [538, 19] on div "Sucursal: Epic Cafe Humanitree" at bounding box center [410, 25] width 315 height 51
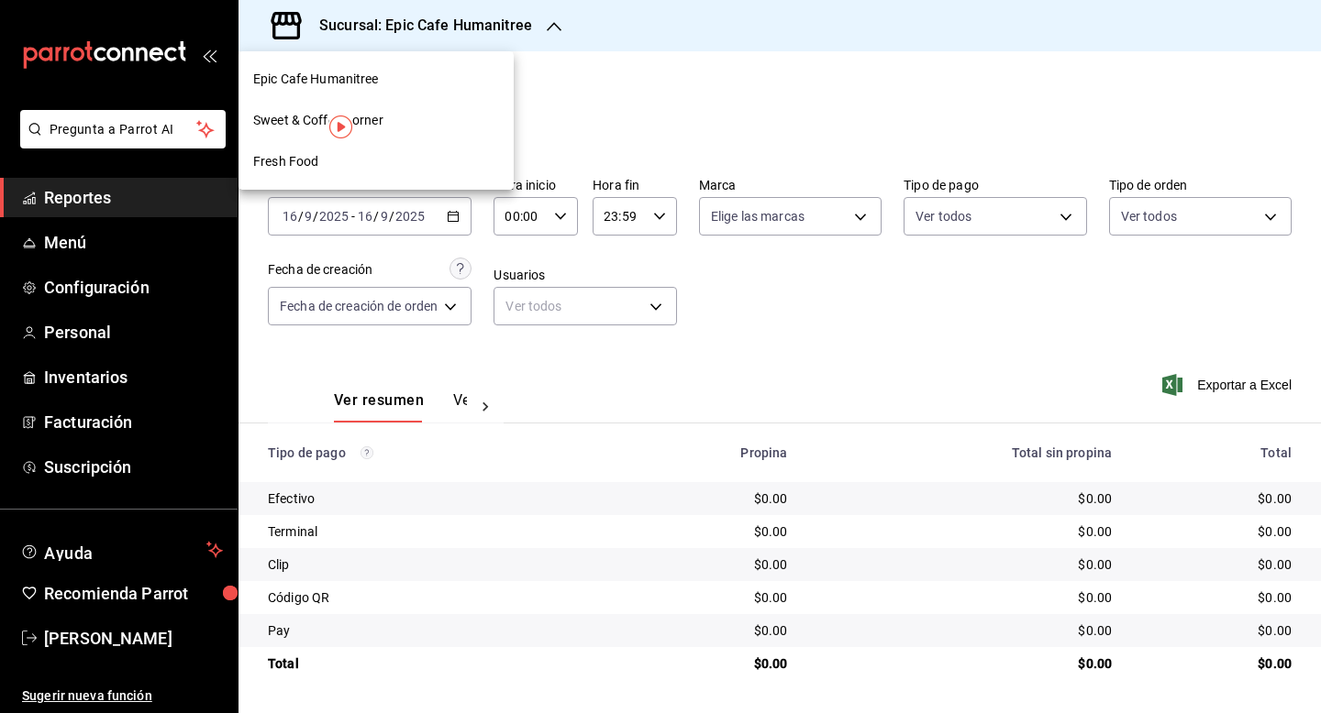
click at [393, 127] on div "Sweet & Coffee Corner" at bounding box center [376, 120] width 246 height 19
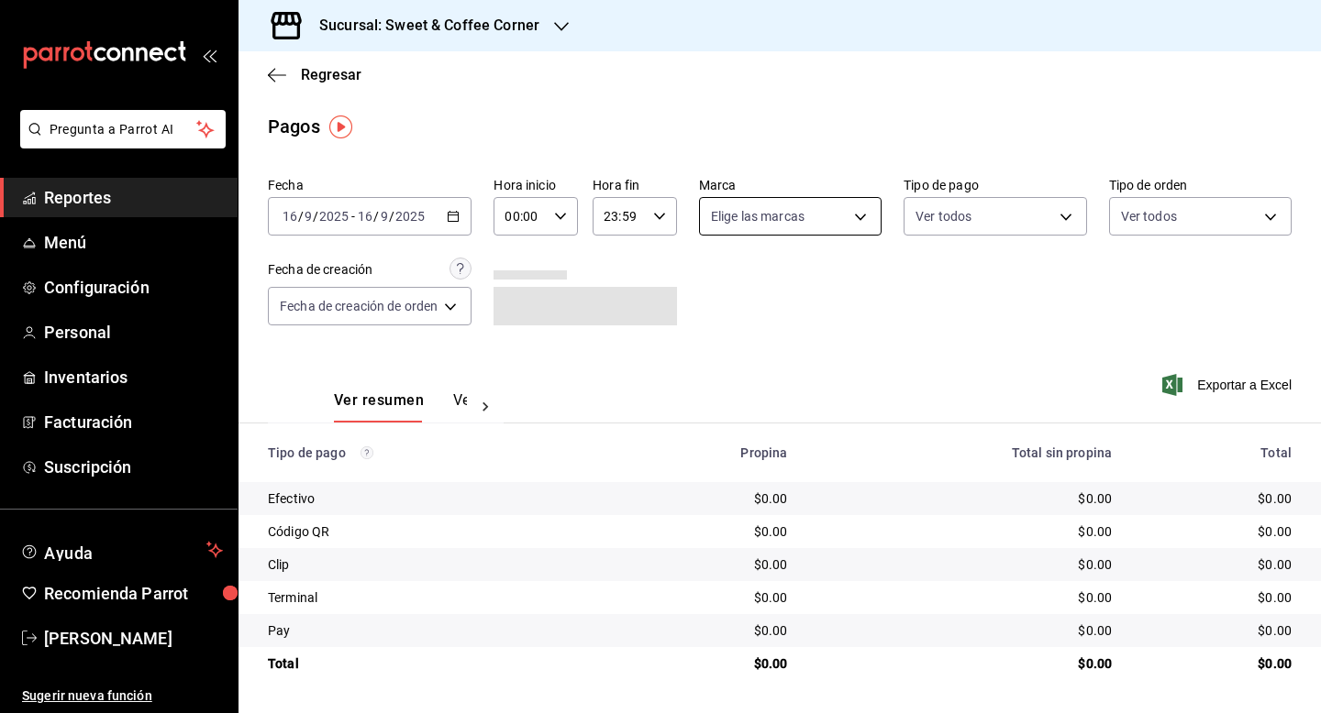
click at [840, 211] on body "Pregunta a Parrot AI Reportes Menú Configuración Personal Inventarios Facturaci…" at bounding box center [660, 356] width 1321 height 713
click at [795, 293] on span "Ver todas" at bounding box center [778, 287] width 56 height 19
type input "9f4fc38b-9ac8-496e-a1f3-9a63e64c82f8,48d4d7da-a3fc-4c2b-b37e-df2aae73c2f6"
checkbox input "true"
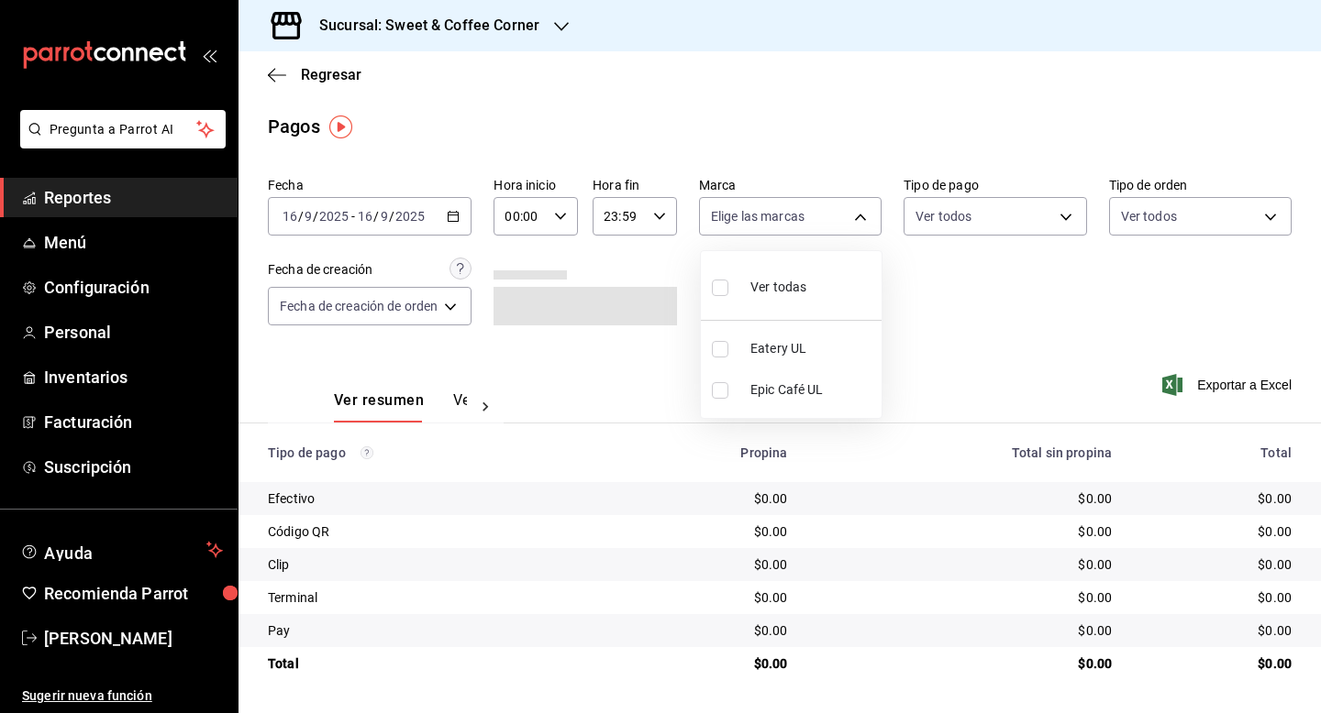
checkbox input "true"
click at [457, 35] on div at bounding box center [660, 356] width 1321 height 713
click at [457, 31] on h3 "Sucursal: Sweet & Coffee Corner" at bounding box center [421, 26] width 235 height 22
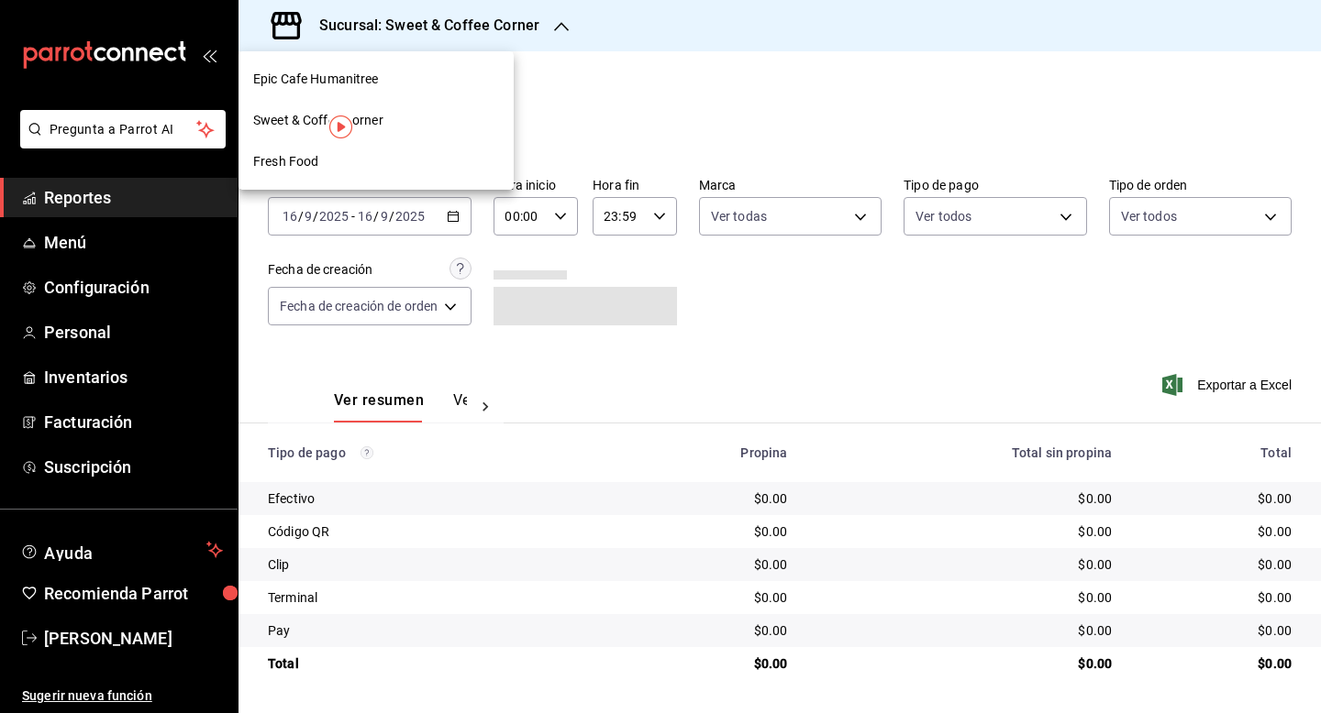
click at [366, 72] on span "Epic Cafe Humanitree" at bounding box center [316, 79] width 126 height 19
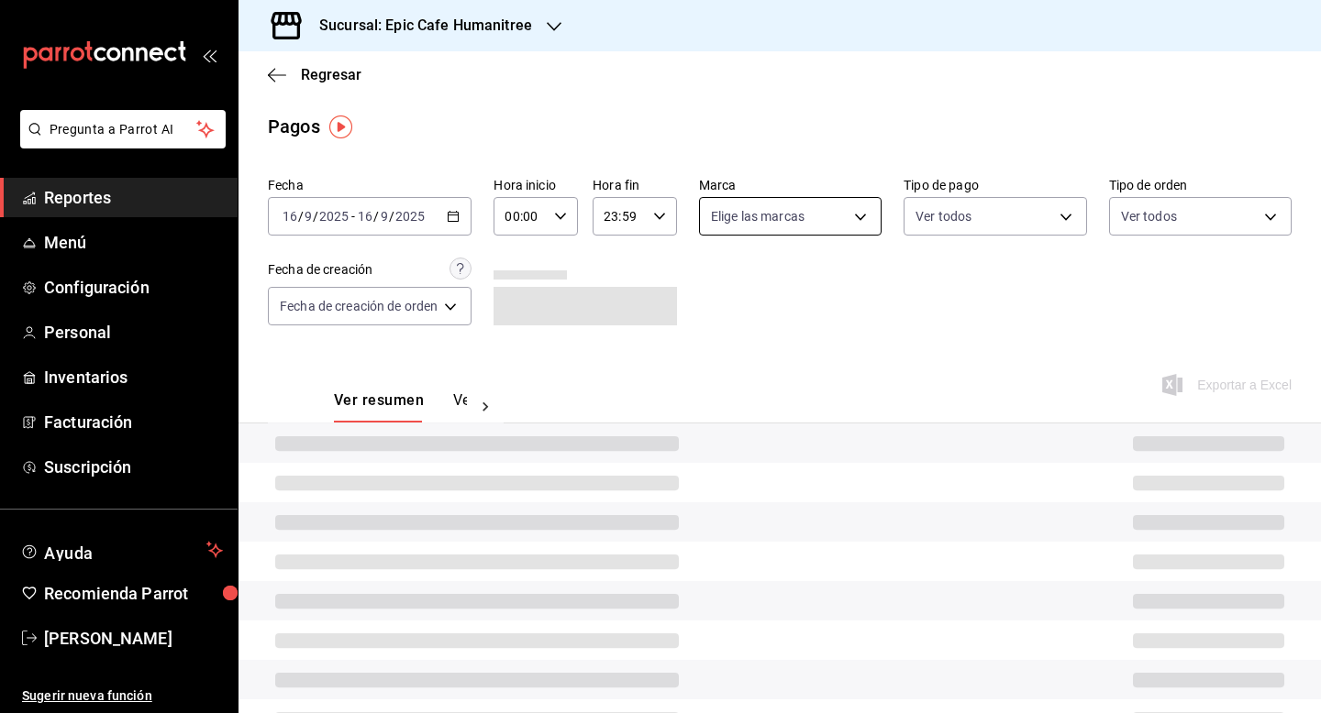
click at [854, 225] on body "Pregunta a Parrot AI Reportes Menú Configuración Personal Inventarios Facturaci…" at bounding box center [660, 356] width 1321 height 713
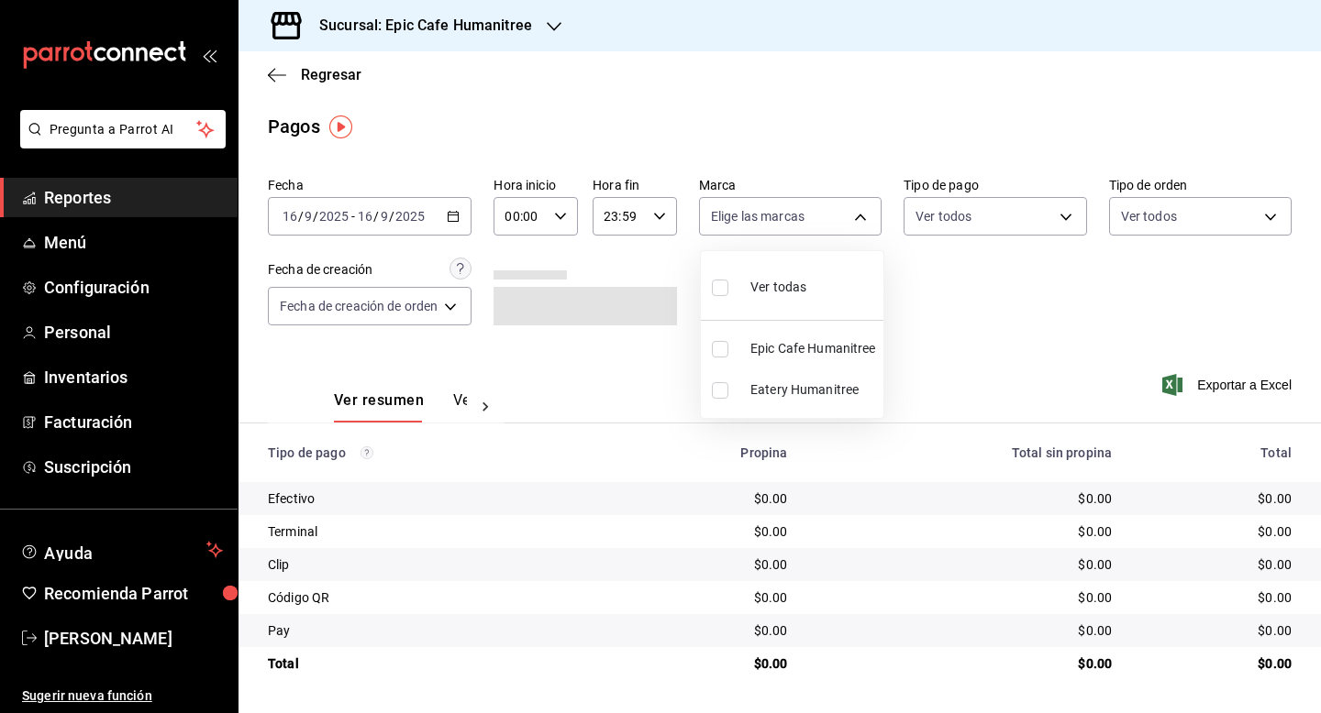
click at [800, 280] on span "Ver todas" at bounding box center [778, 287] width 56 height 19
type input "e2a6dcd0-c09b-4f39-b209-5f97019748a2,3f18ad05-55ab-44ea-8b53-c1c2b2db6cb9"
checkbox input "true"
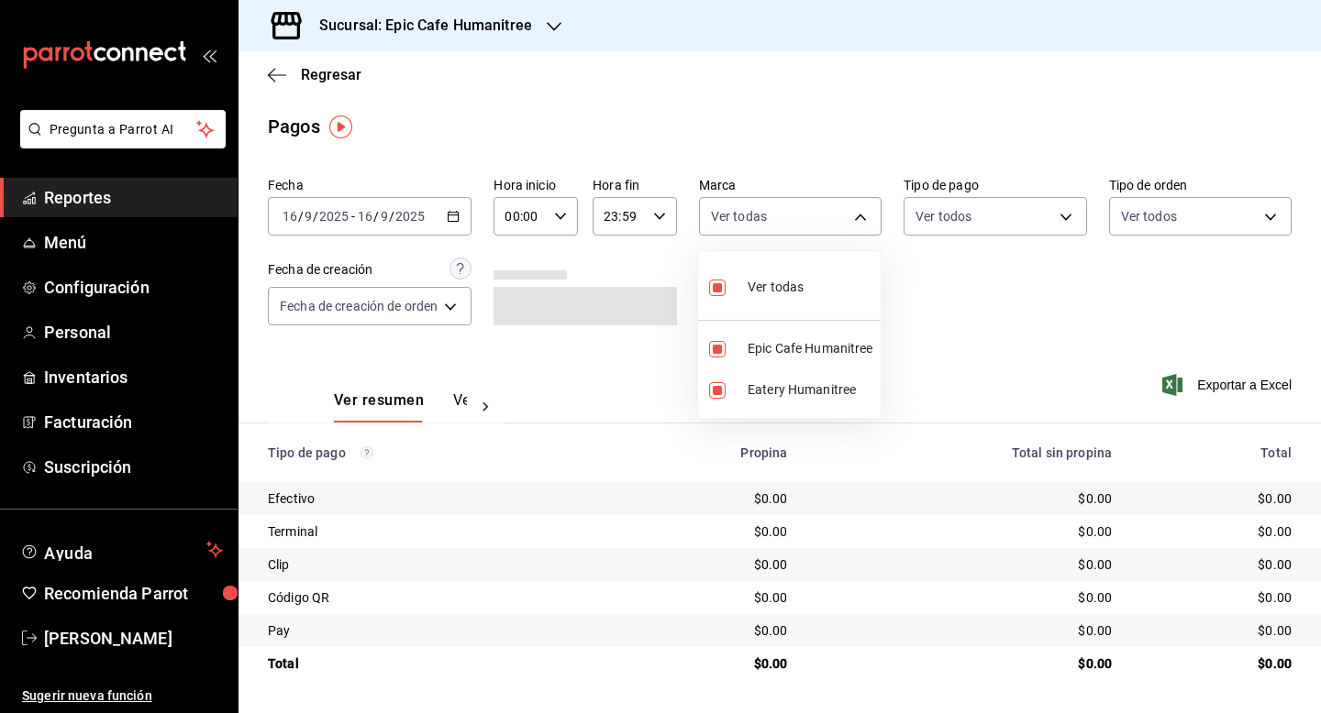
click at [426, 23] on div at bounding box center [660, 356] width 1321 height 713
click at [427, 28] on h3 "Sucursal: Epic Cafe Humanitree" at bounding box center [417, 26] width 227 height 22
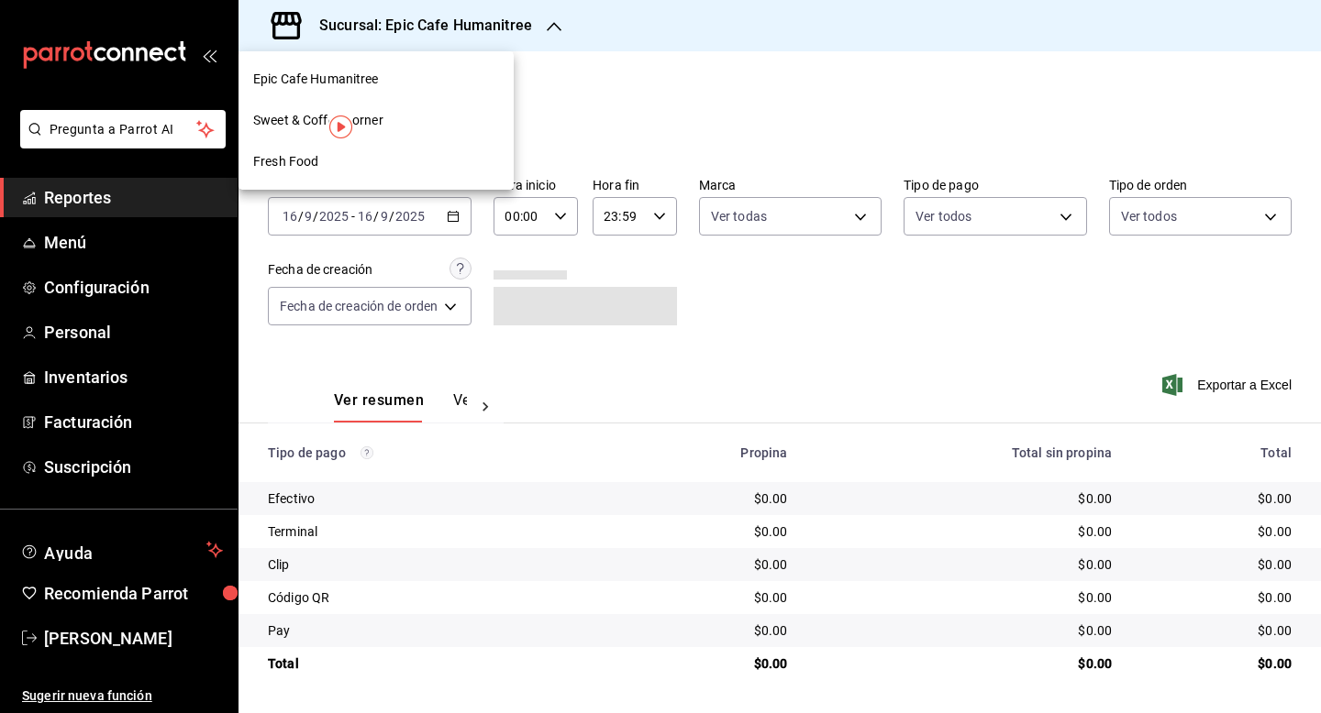
click at [337, 148] on div "Fresh Food" at bounding box center [375, 161] width 275 height 41
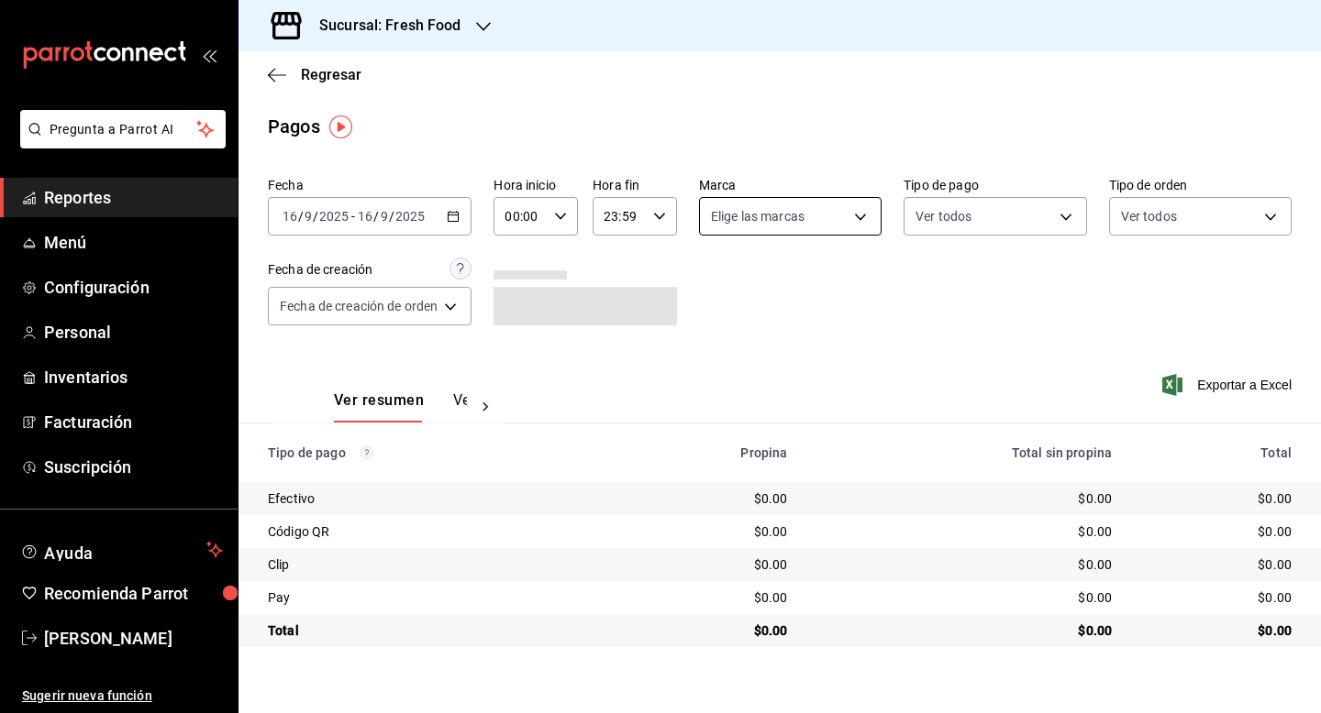
click at [840, 224] on body "Pregunta a Parrot AI Reportes Menú Configuración Personal Inventarios Facturaci…" at bounding box center [660, 356] width 1321 height 713
click at [747, 296] on div "Ver todas" at bounding box center [759, 285] width 94 height 39
type input "8ab046c6-0e56-43ef-b272-b6267400ac64,c832d7f2-bfd0-461e-be2e-c17eaf69f67d"
checkbox input "true"
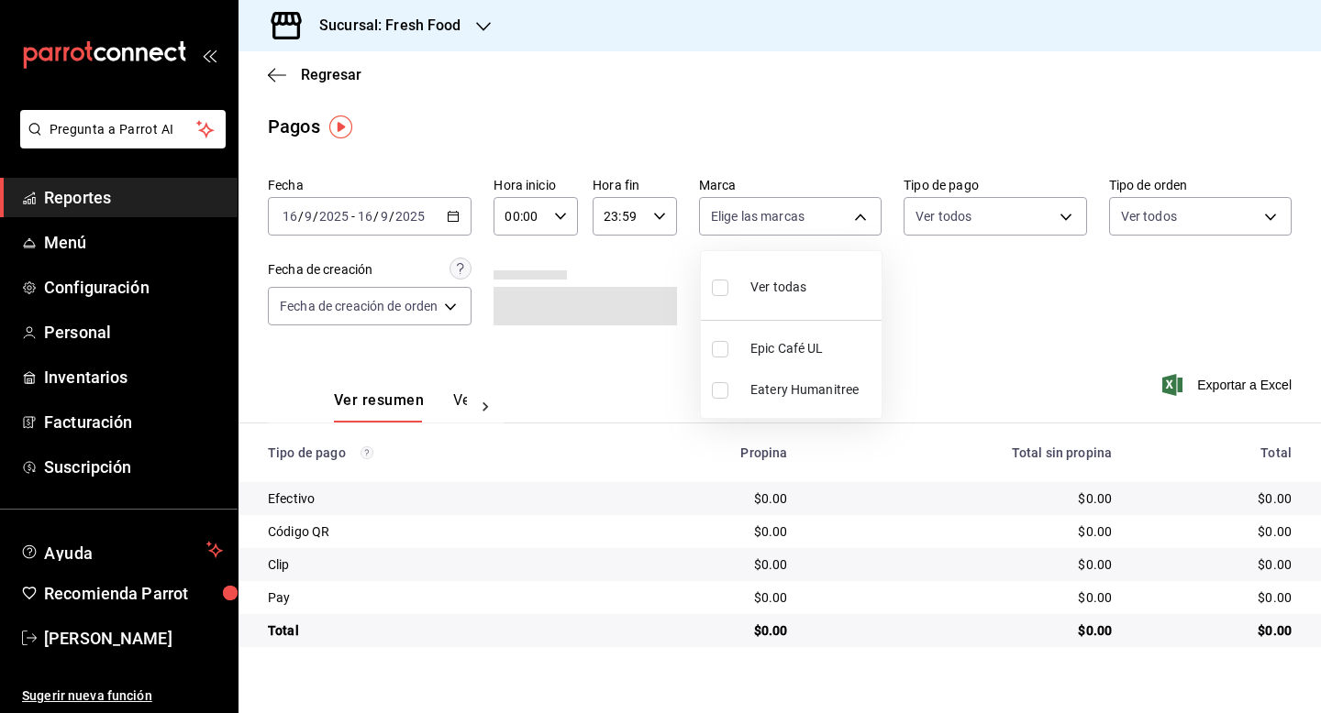
checkbox input "true"
click at [988, 316] on div at bounding box center [660, 356] width 1321 height 713
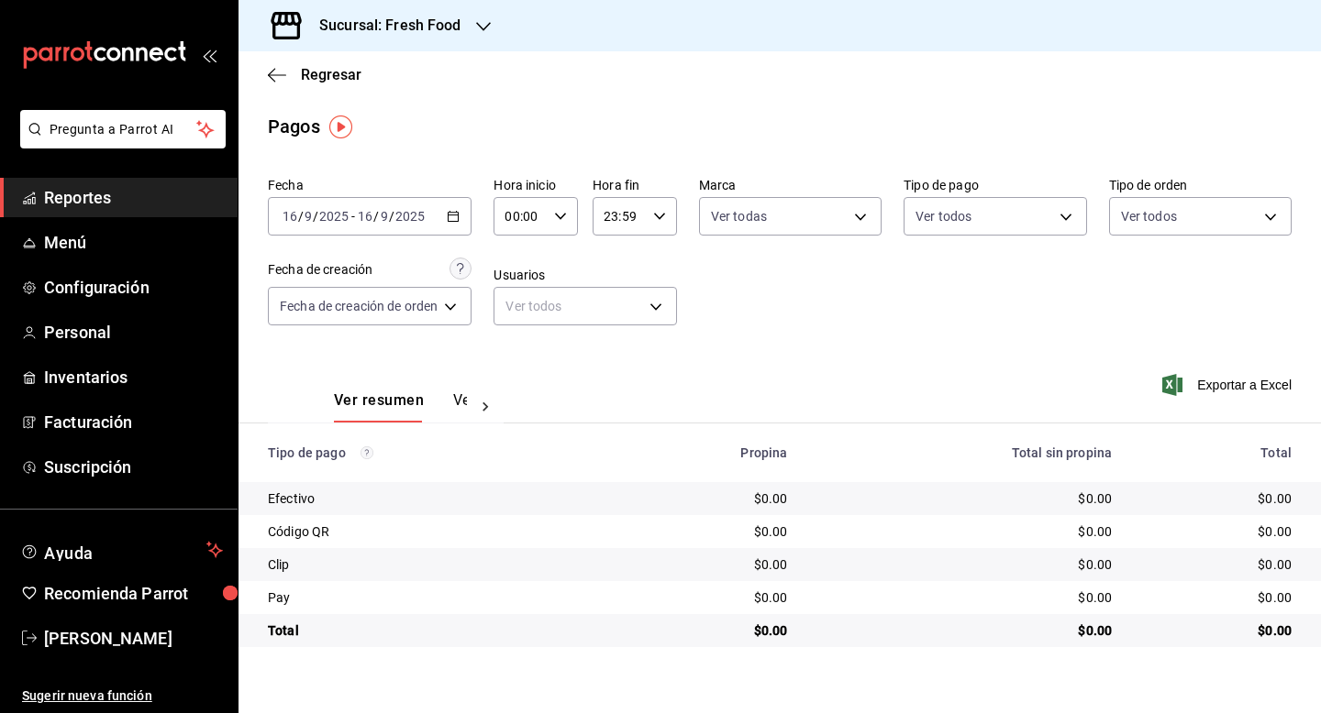
click at [461, 219] on div "2025-09-16 16 / 9 / 2025 - 2025-09-16 16 / 9 / 2025" at bounding box center [370, 216] width 204 height 39
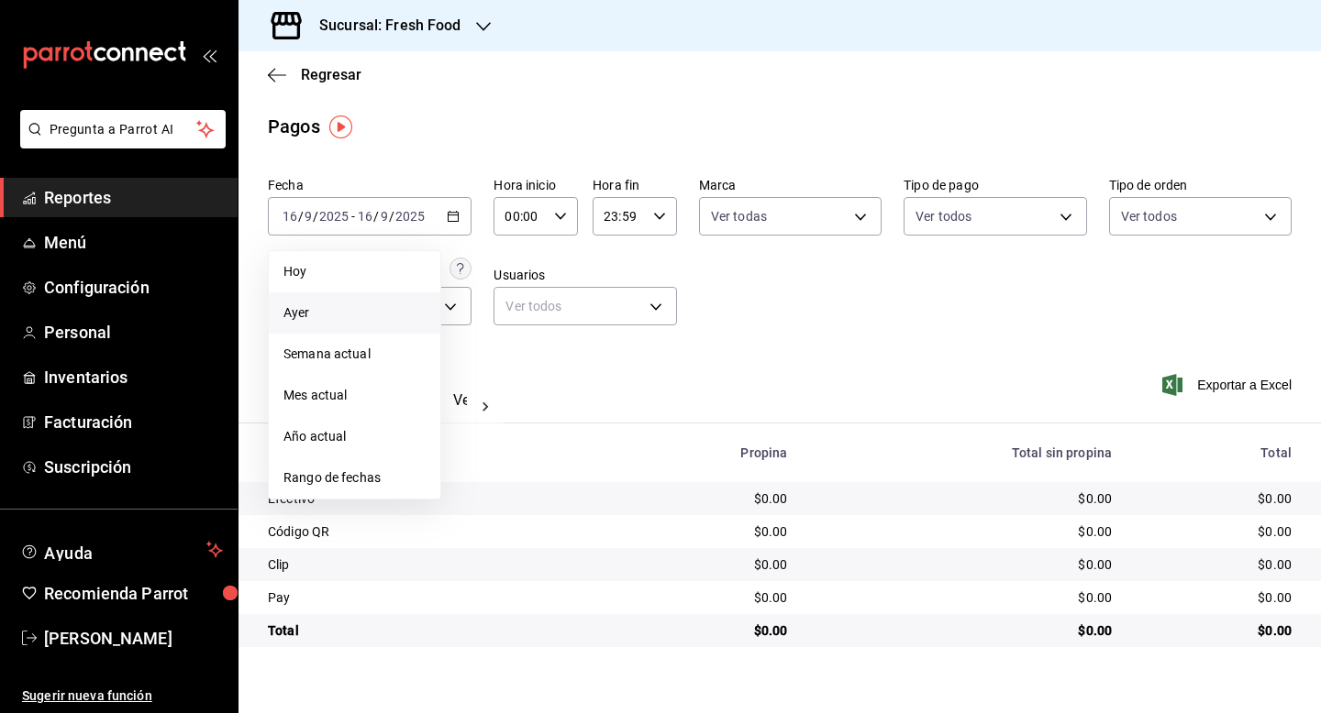
click at [333, 304] on span "Ayer" at bounding box center [354, 313] width 142 height 19
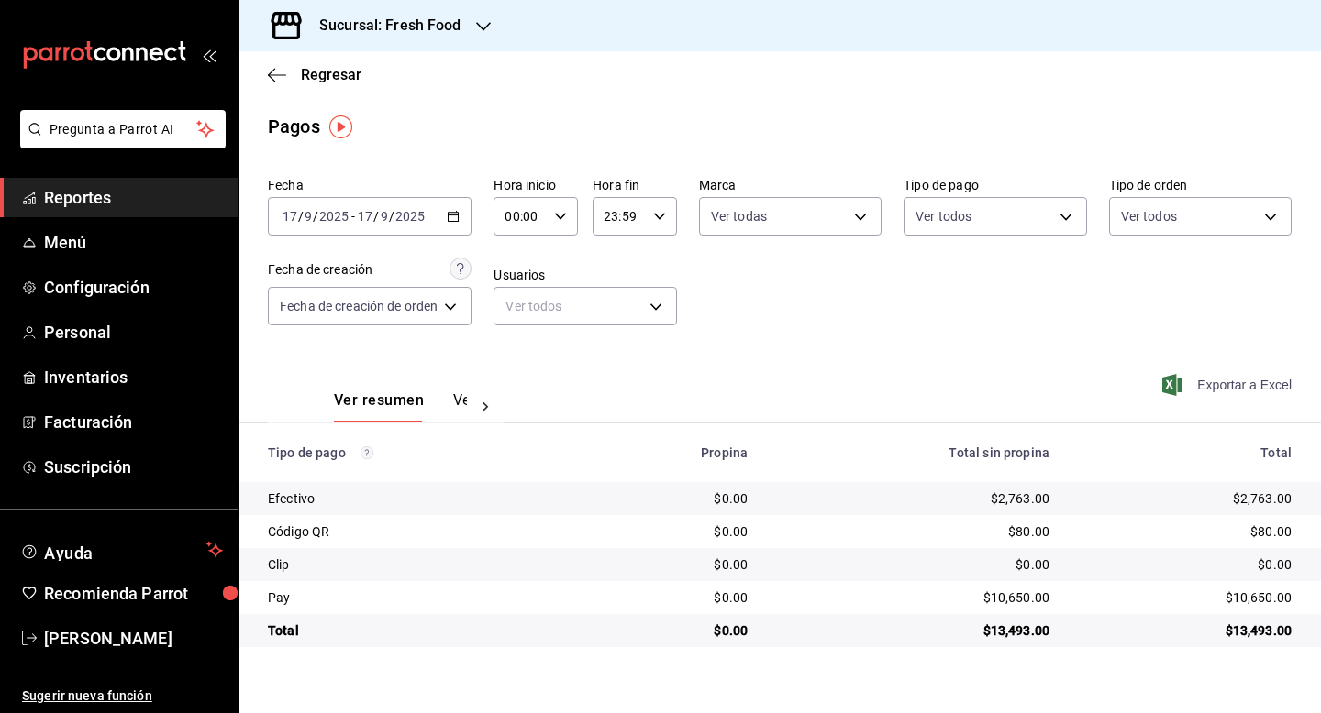
click at [1221, 386] on span "Exportar a Excel" at bounding box center [1229, 385] width 126 height 22
click at [410, 29] on h3 "Sucursal: Fresh Food" at bounding box center [382, 26] width 157 height 22
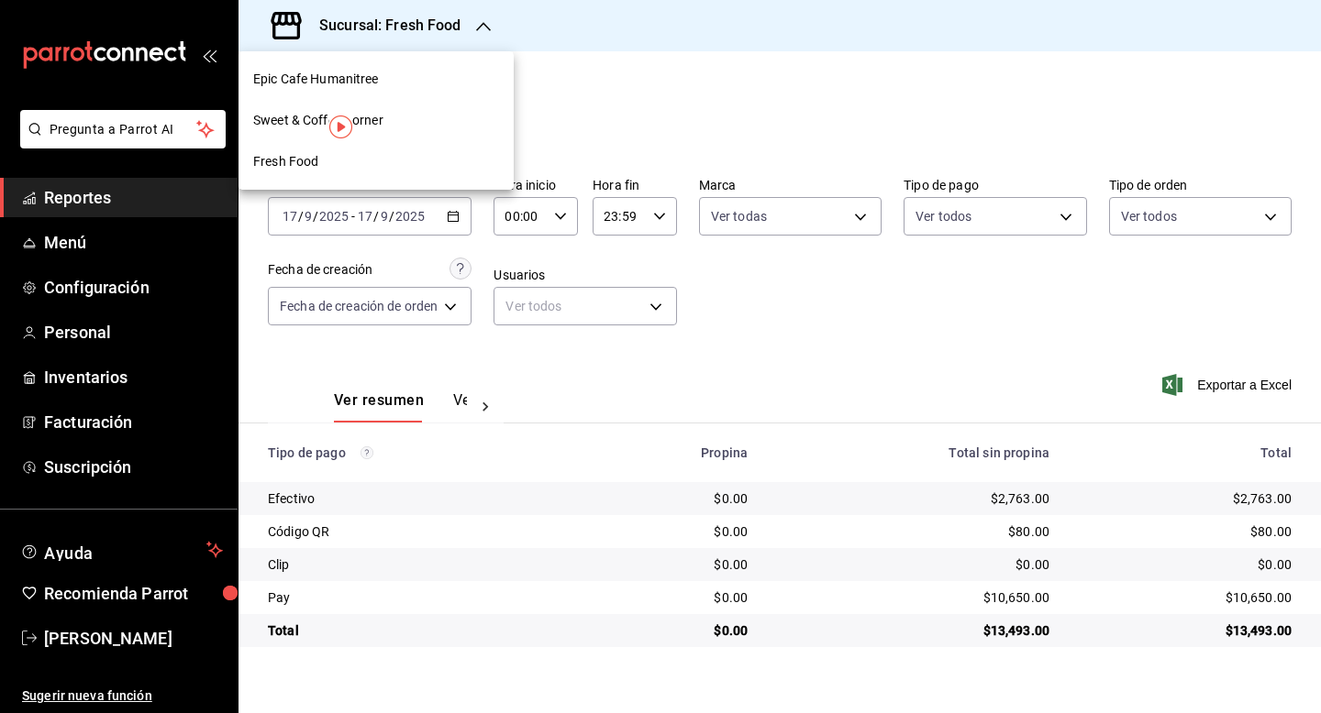
click at [274, 120] on span "Sweet & Coffee Corner" at bounding box center [318, 120] width 130 height 19
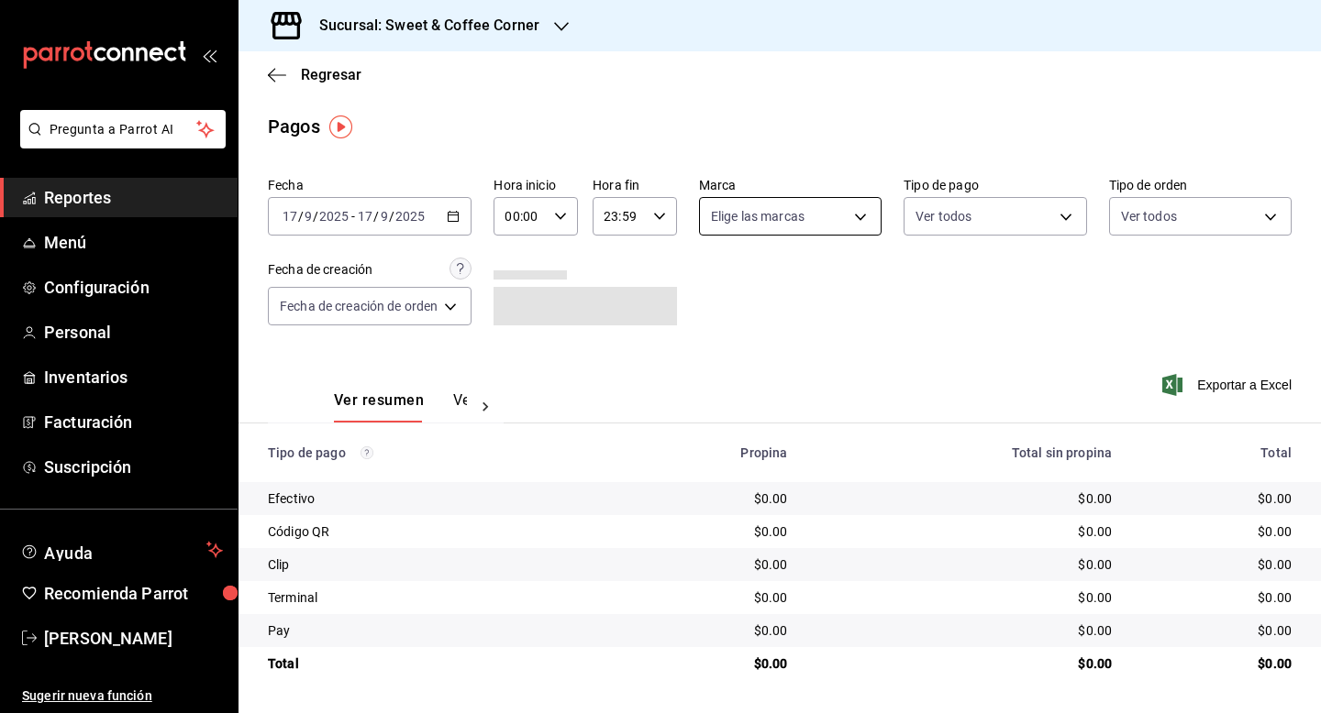
click at [862, 219] on body "Pregunta a Parrot AI Reportes Menú Configuración Personal Inventarios Facturaci…" at bounding box center [660, 356] width 1321 height 713
click at [805, 278] on span "Ver todas" at bounding box center [778, 287] width 56 height 19
type input "9f4fc38b-9ac8-496e-a1f3-9a63e64c82f8,48d4d7da-a3fc-4c2b-b37e-df2aae73c2f6"
checkbox input "true"
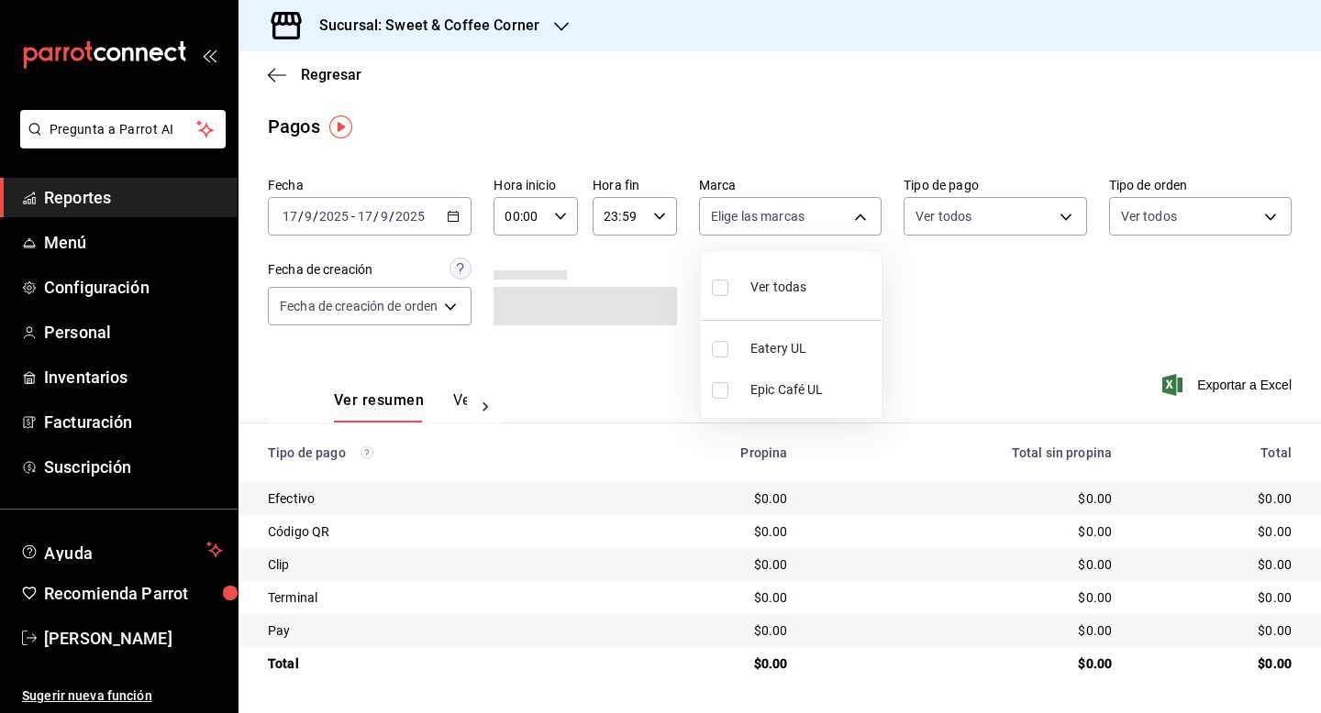
checkbox input "true"
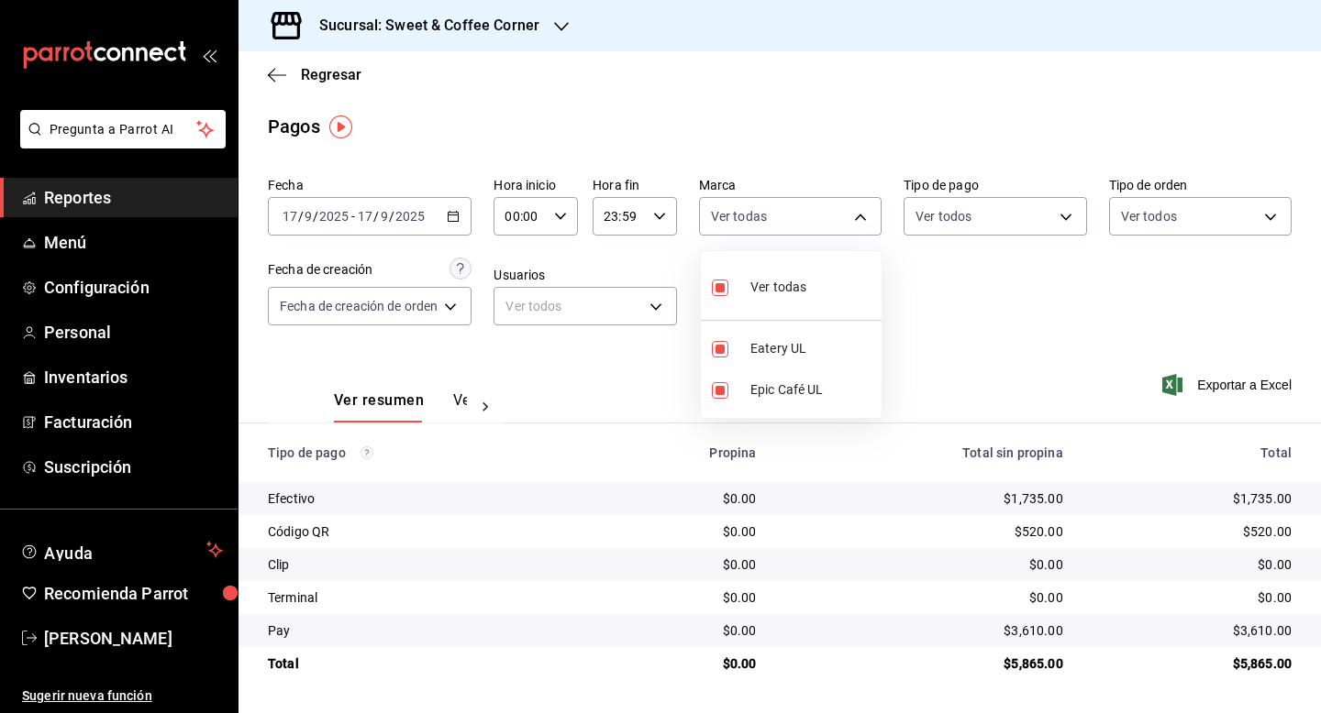
click at [1255, 394] on div at bounding box center [660, 356] width 1321 height 713
click at [1244, 380] on span "Exportar a Excel" at bounding box center [1229, 385] width 126 height 22
click at [534, 27] on h3 "Sucursal: Sweet & Coffee Corner" at bounding box center [421, 26] width 235 height 22
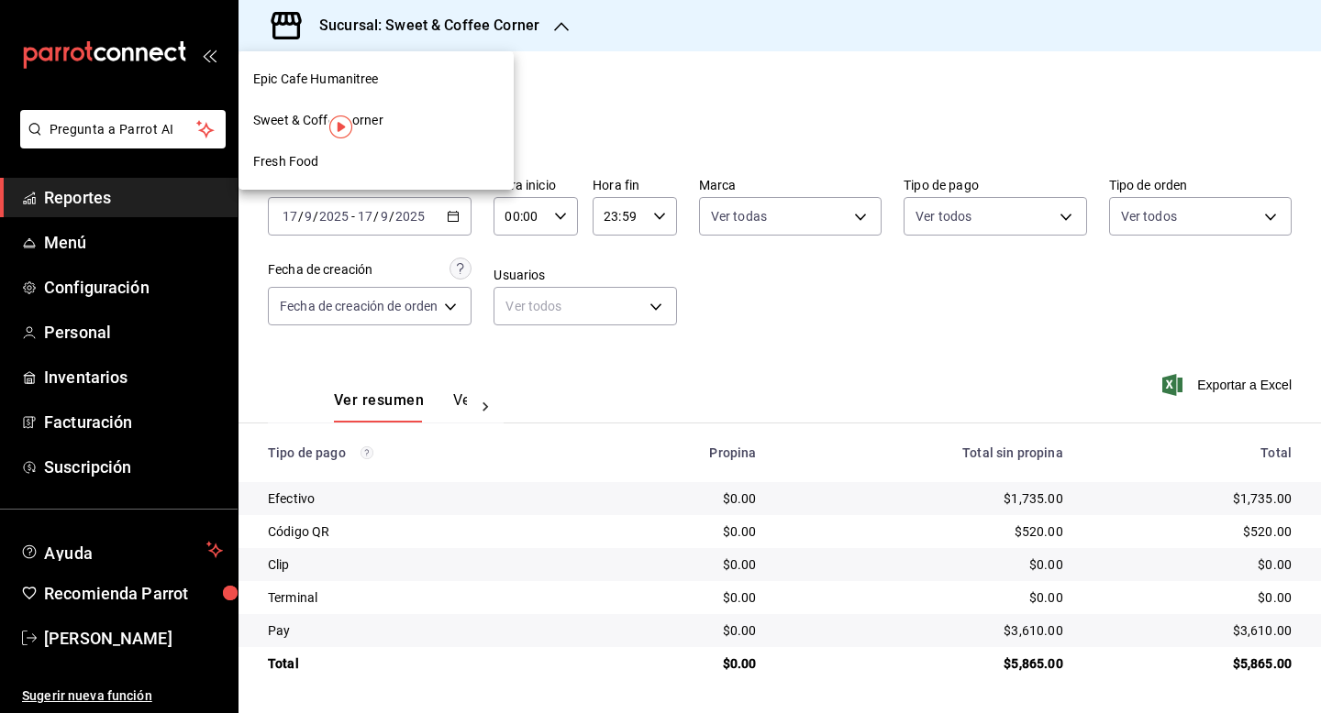
click at [398, 67] on div "Epic Cafe Humanitree" at bounding box center [375, 79] width 275 height 41
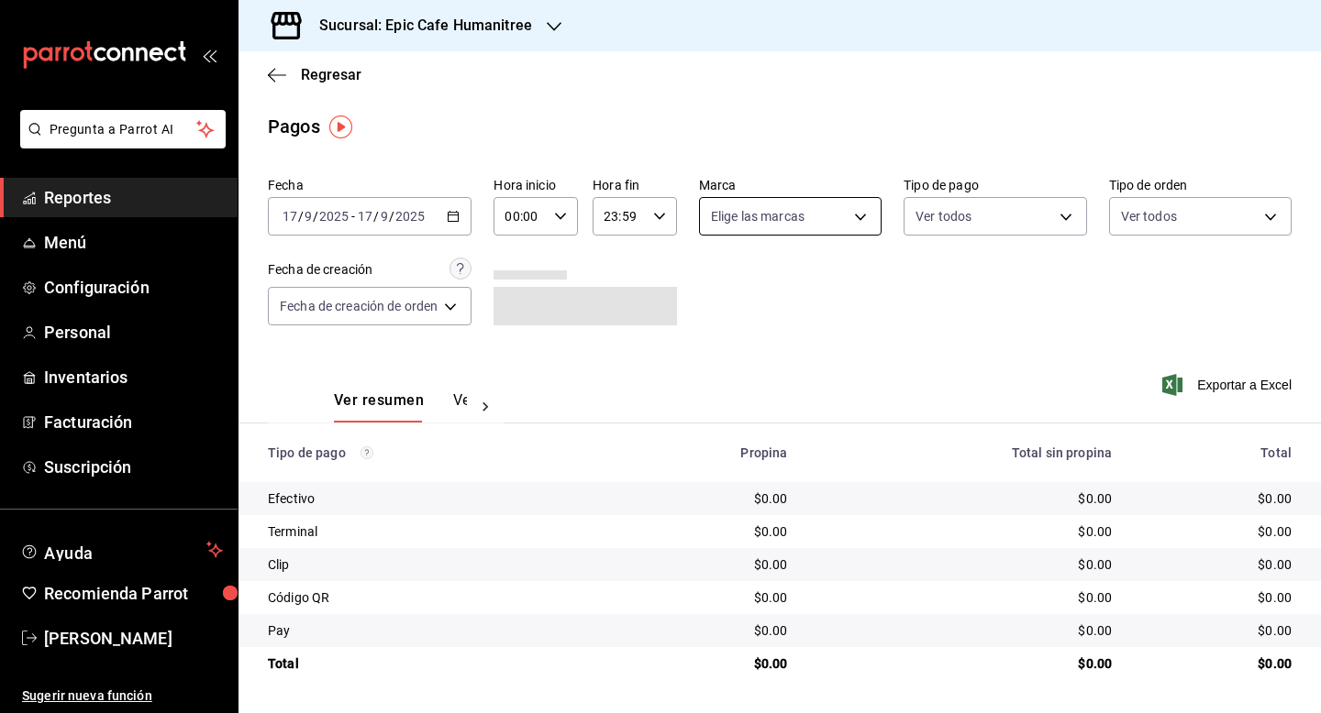
click at [834, 205] on body "Pregunta a Parrot AI Reportes Menú Configuración Personal Inventarios Facturaci…" at bounding box center [660, 356] width 1321 height 713
click at [724, 278] on label at bounding box center [724, 287] width 24 height 27
click at [724, 280] on input "checkbox" at bounding box center [720, 288] width 17 height 17
checkbox input "false"
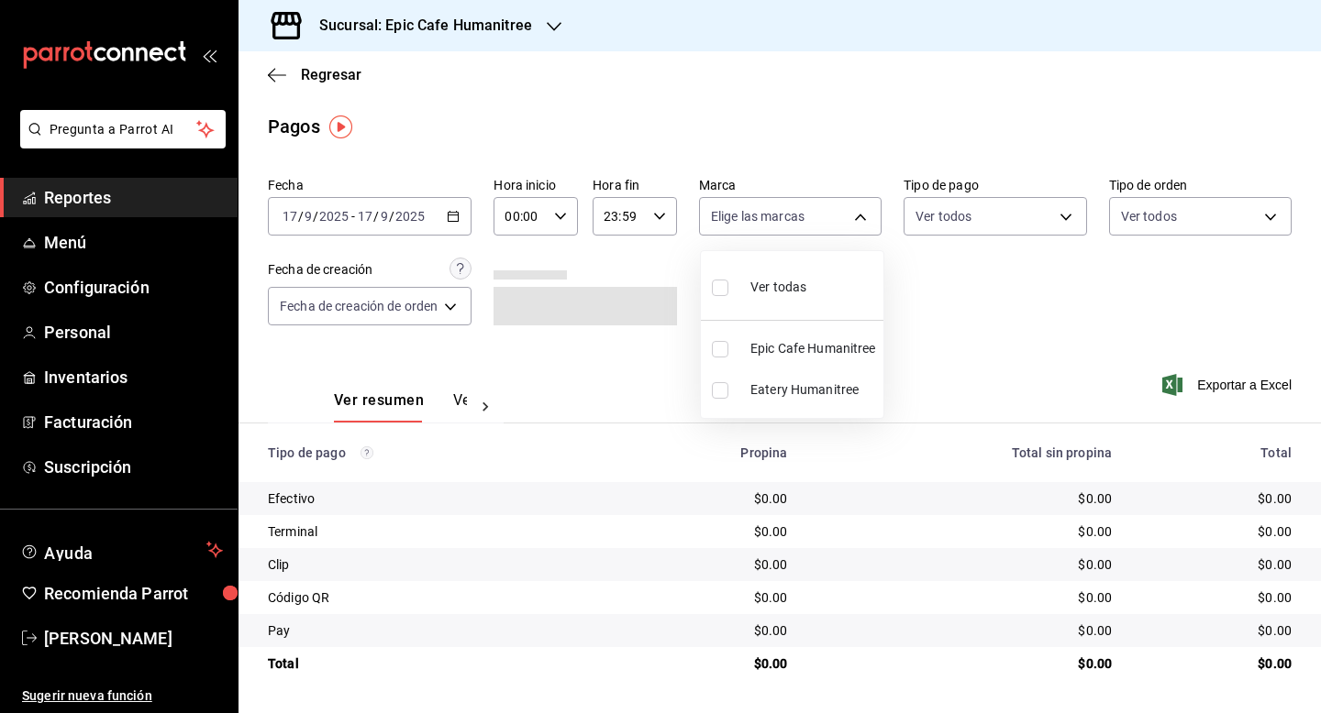
checkbox input "false"
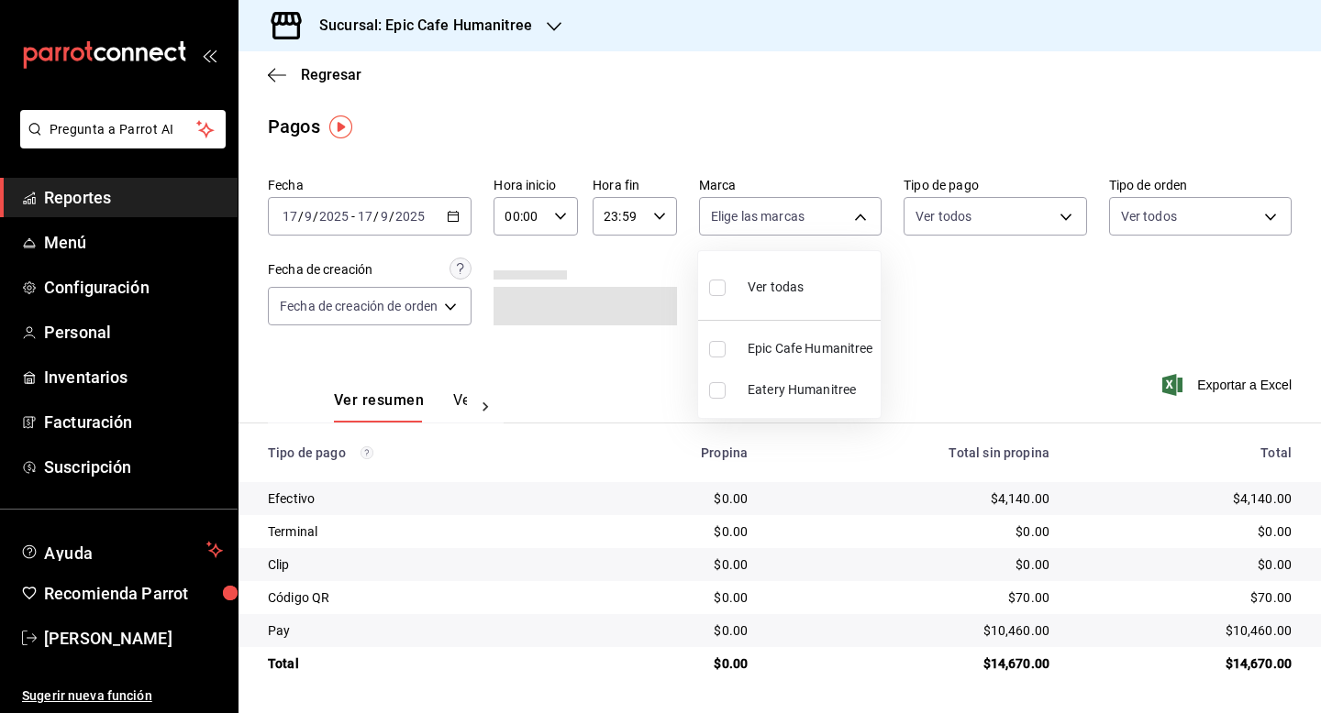
click at [723, 287] on input "checkbox" at bounding box center [717, 288] width 17 height 17
checkbox input "true"
type input "e2a6dcd0-c09b-4f39-b209-5f97019748a2,3f18ad05-55ab-44ea-8b53-c1c2b2db6cb9"
checkbox input "true"
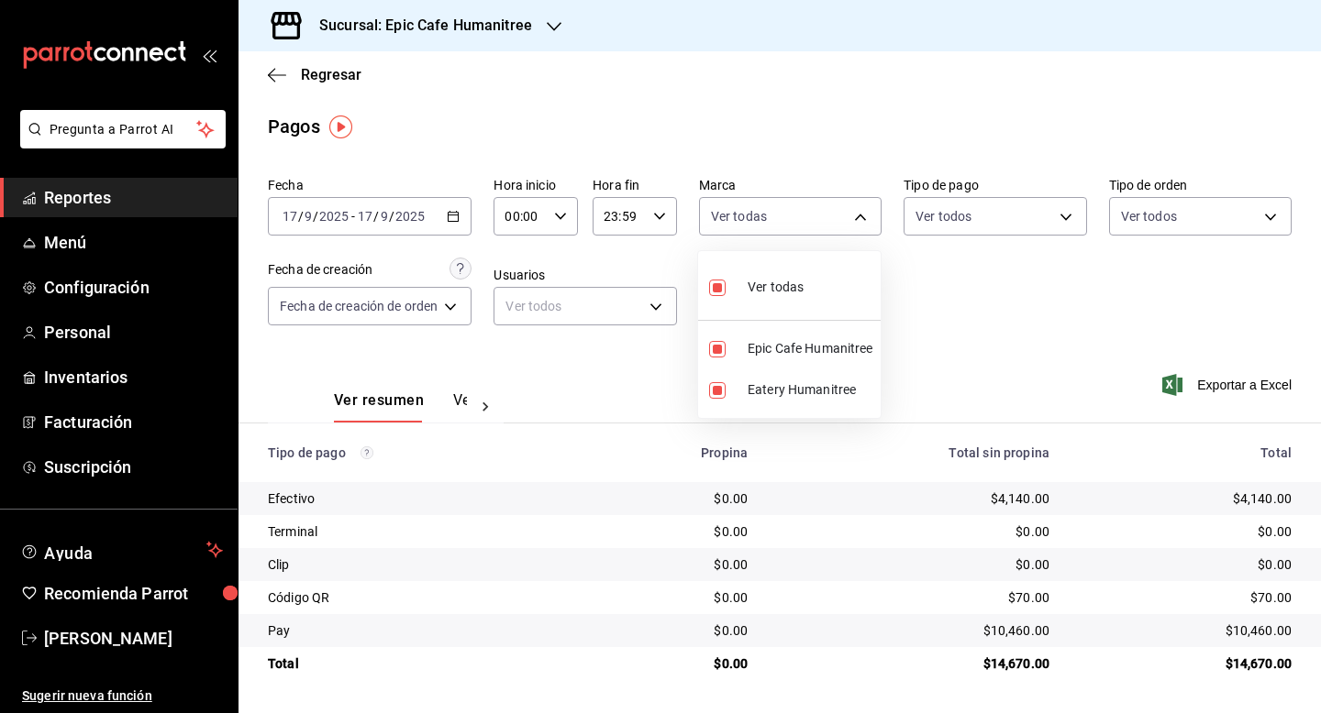
click at [1274, 392] on div at bounding box center [660, 356] width 1321 height 713
click at [1267, 385] on span "Exportar a Excel" at bounding box center [1229, 385] width 126 height 22
